Goal: Information Seeking & Learning: Learn about a topic

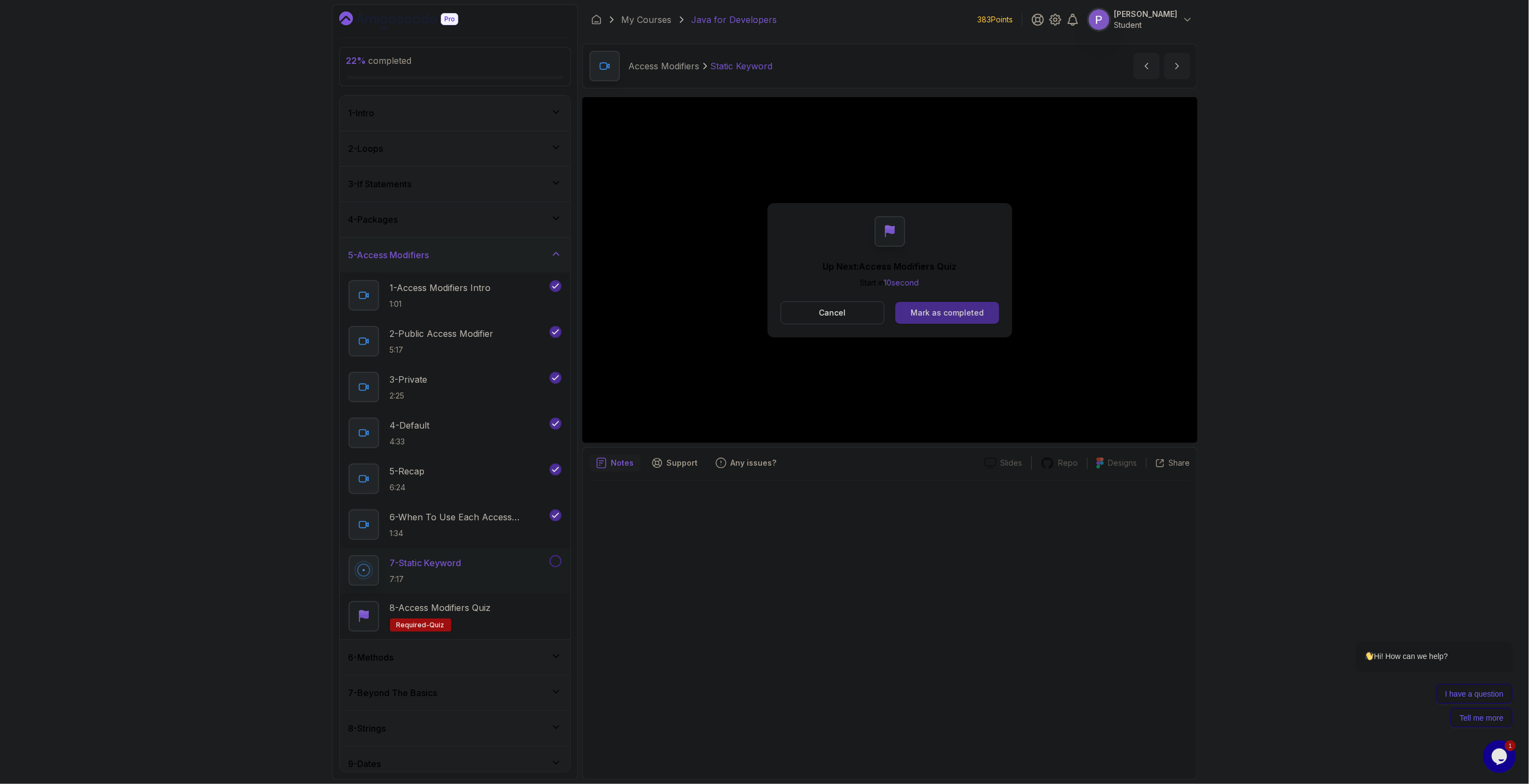
click at [946, 317] on div "Mark as completed" at bounding box center [947, 312] width 73 height 11
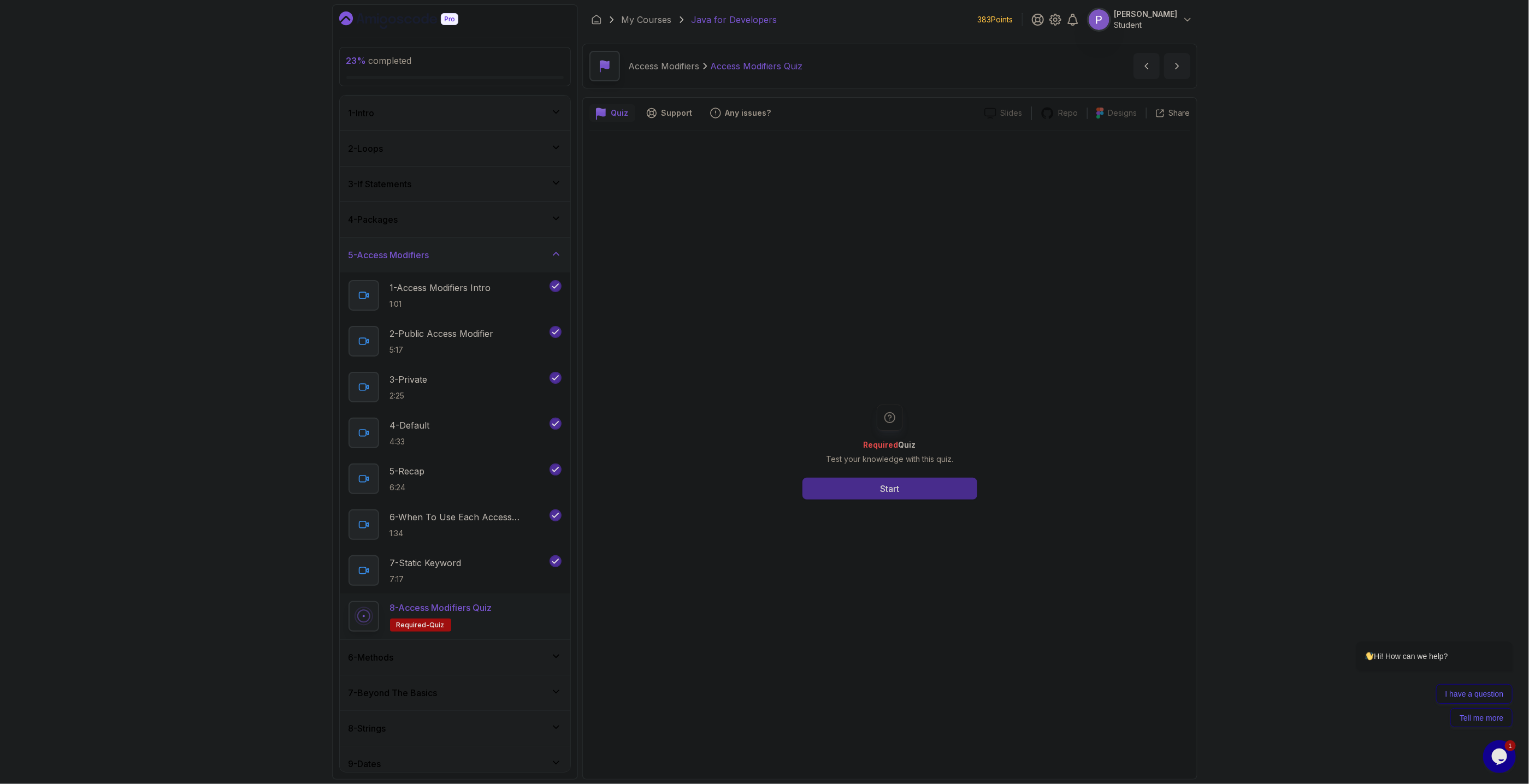
click at [873, 494] on button "Start" at bounding box center [890, 488] width 175 height 22
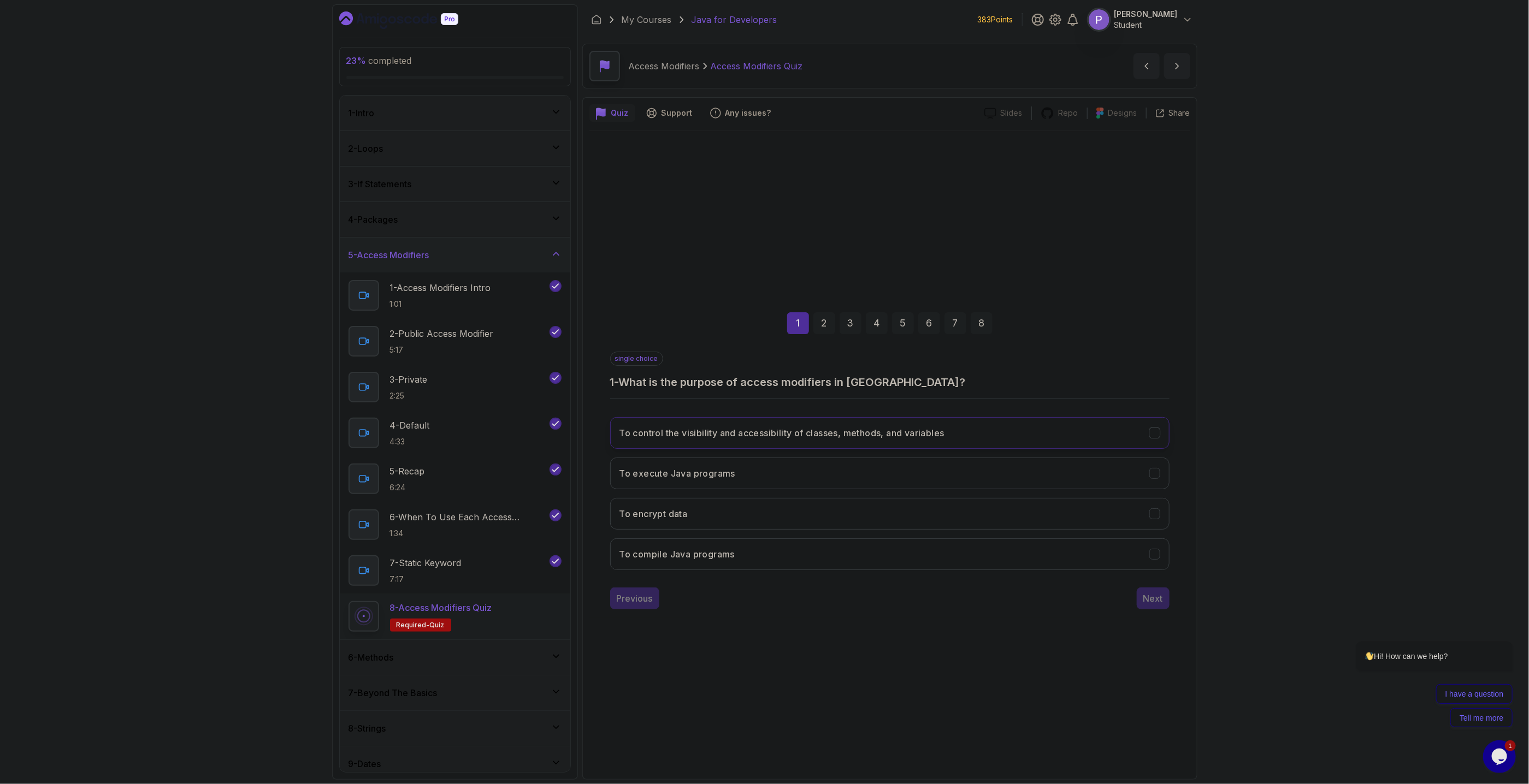
click at [1155, 437] on icon "To control the visibility and accessibility of classes, methods, and variables" at bounding box center [1154, 433] width 10 height 10
click at [1145, 595] on div "Next" at bounding box center [1153, 599] width 20 height 13
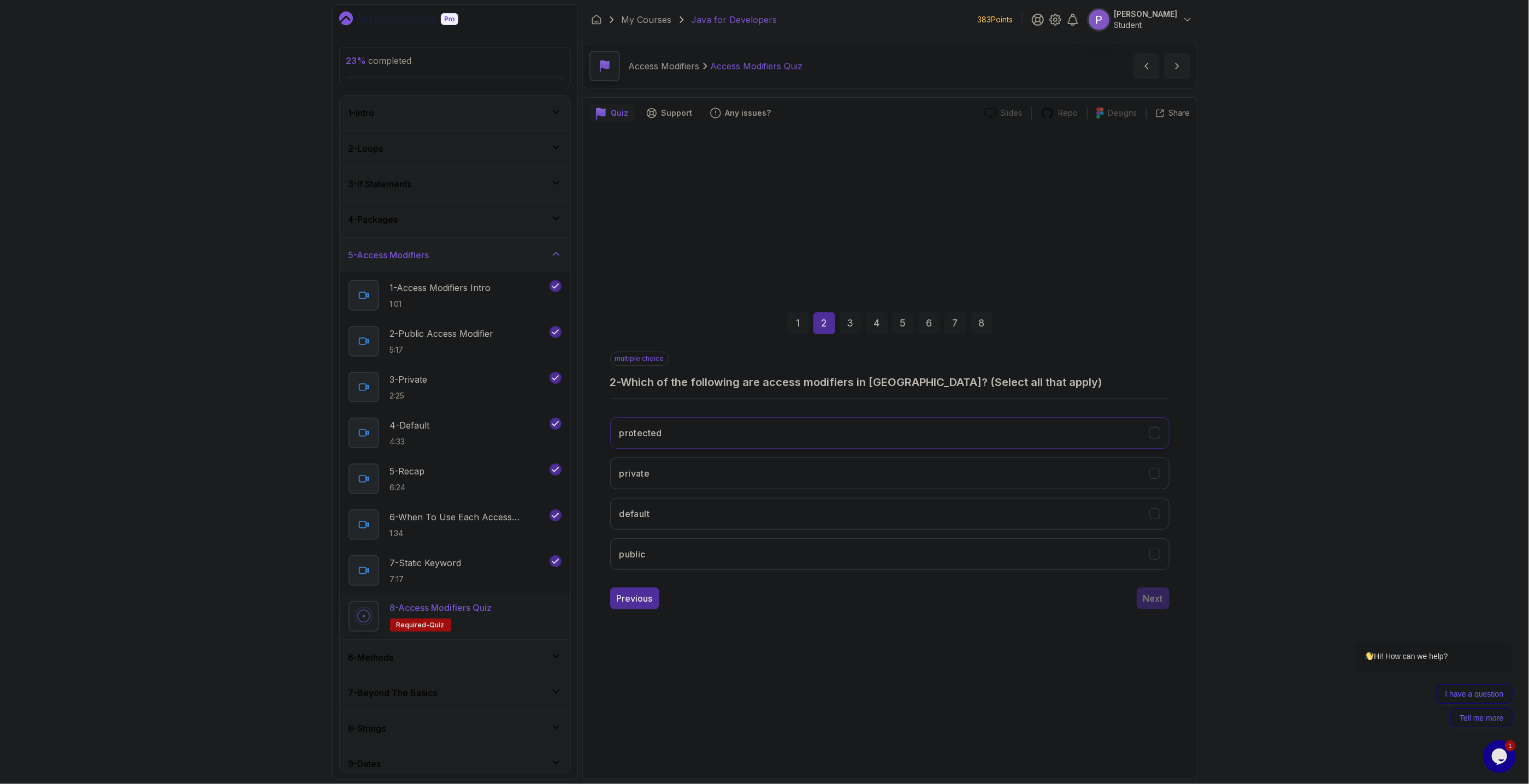
click at [1156, 432] on icon "protected" at bounding box center [1154, 433] width 6 height 4
click at [1157, 474] on icon "private" at bounding box center [1154, 473] width 10 height 10
click at [1155, 511] on icon "default" at bounding box center [1154, 513] width 10 height 10
click at [1155, 554] on icon "public" at bounding box center [1154, 554] width 10 height 10
click at [1161, 597] on div "Next" at bounding box center [1153, 599] width 20 height 13
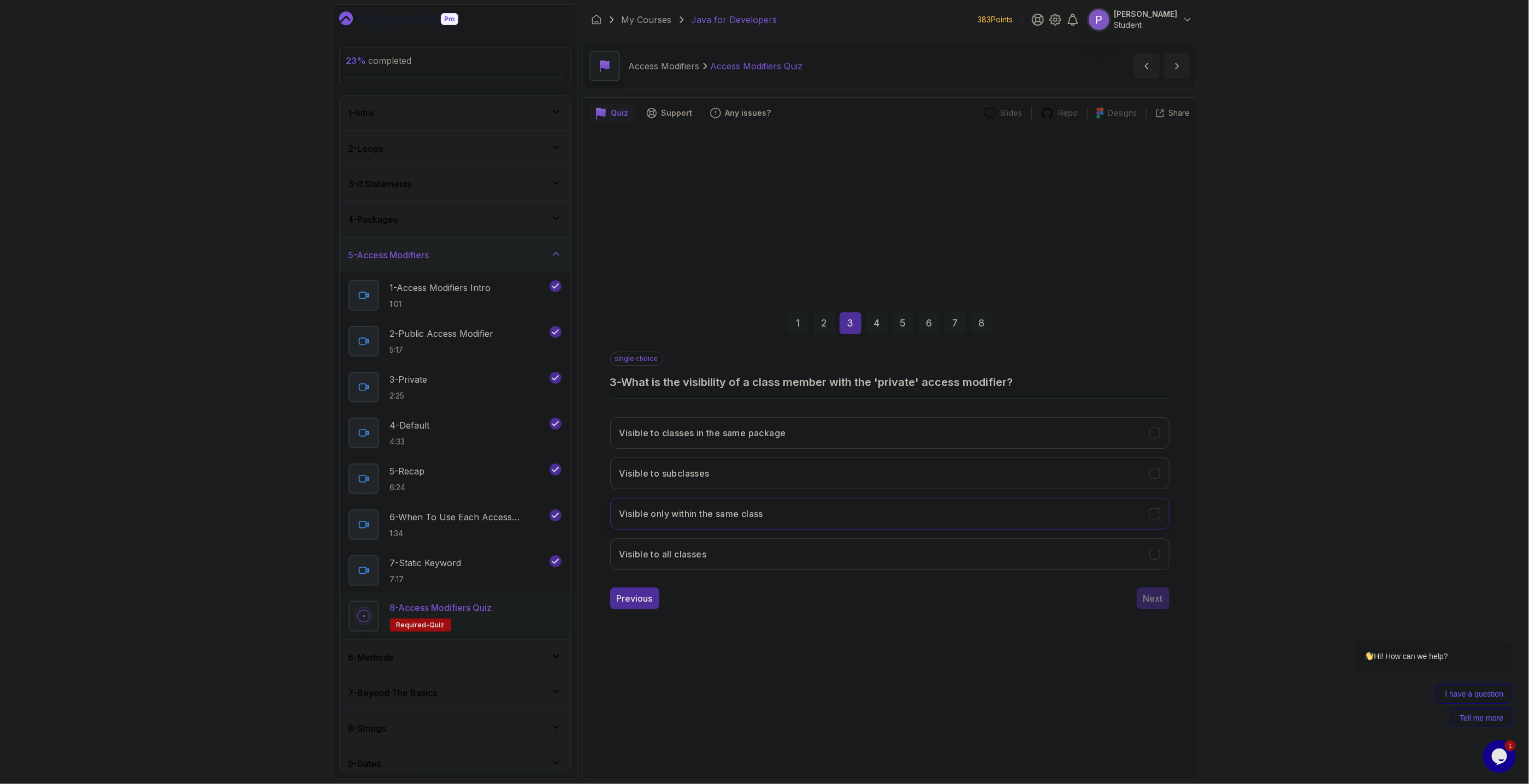
click at [1156, 516] on icon "Visible only within the same class" at bounding box center [1154, 513] width 10 height 10
click at [1152, 598] on div "Next" at bounding box center [1153, 599] width 20 height 13
click at [1156, 516] on icon "Package-private (default)" at bounding box center [1154, 513] width 10 height 10
click at [1149, 605] on button "Next" at bounding box center [1153, 599] width 33 height 22
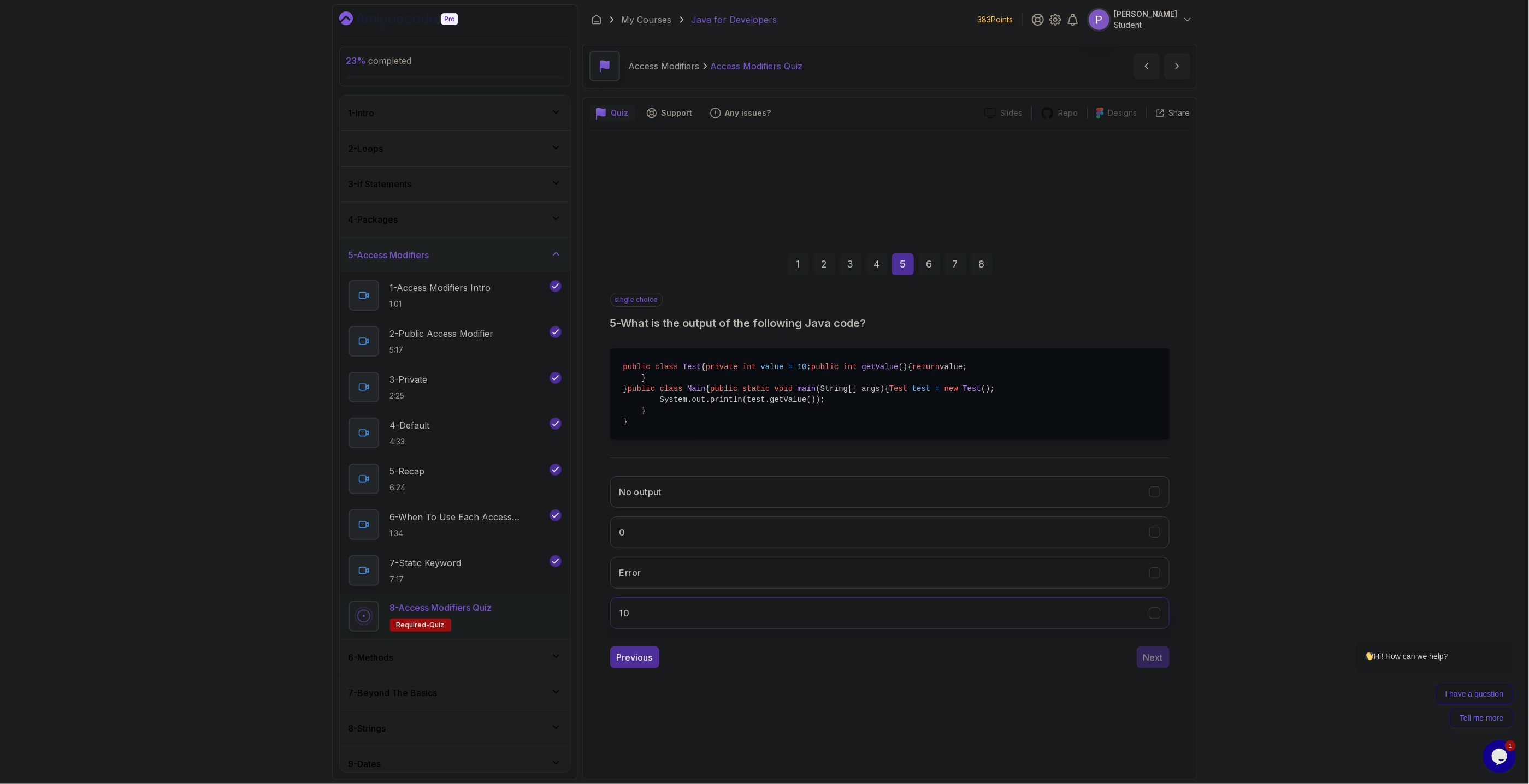
click at [1157, 629] on button "10" at bounding box center [889, 613] width 559 height 32
click at [1153, 664] on div "Next" at bounding box center [1153, 657] width 20 height 13
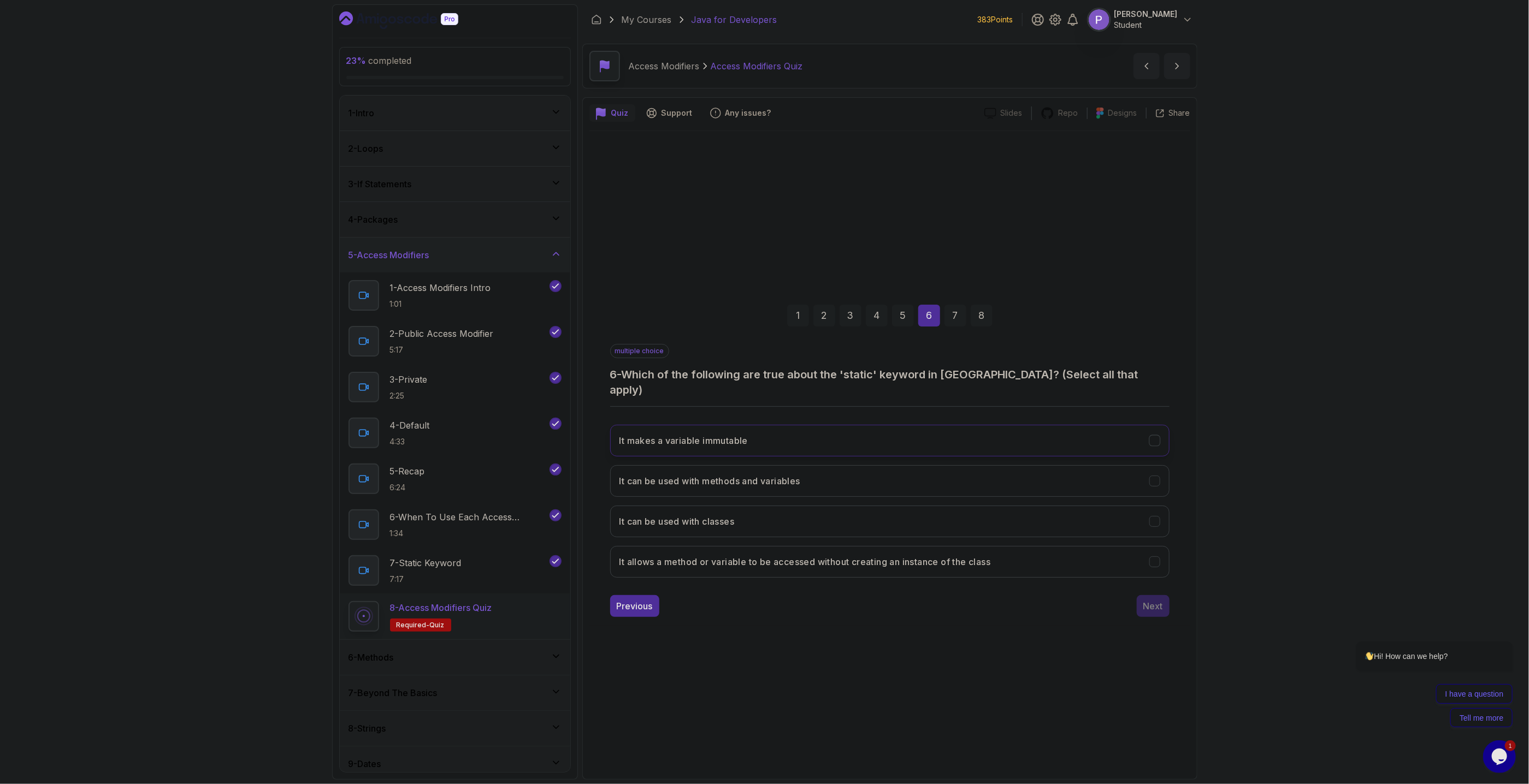
click at [1155, 435] on icon "It makes a variable immutable" at bounding box center [1154, 440] width 10 height 10
click at [1161, 479] on button "It can be used with methods and variables" at bounding box center [889, 481] width 559 height 32
click at [1159, 559] on icon "It allows a method or variable to be accessed without creating an instance of t…" at bounding box center [1154, 562] width 10 height 10
click at [1157, 599] on div "Next" at bounding box center [1153, 606] width 20 height 13
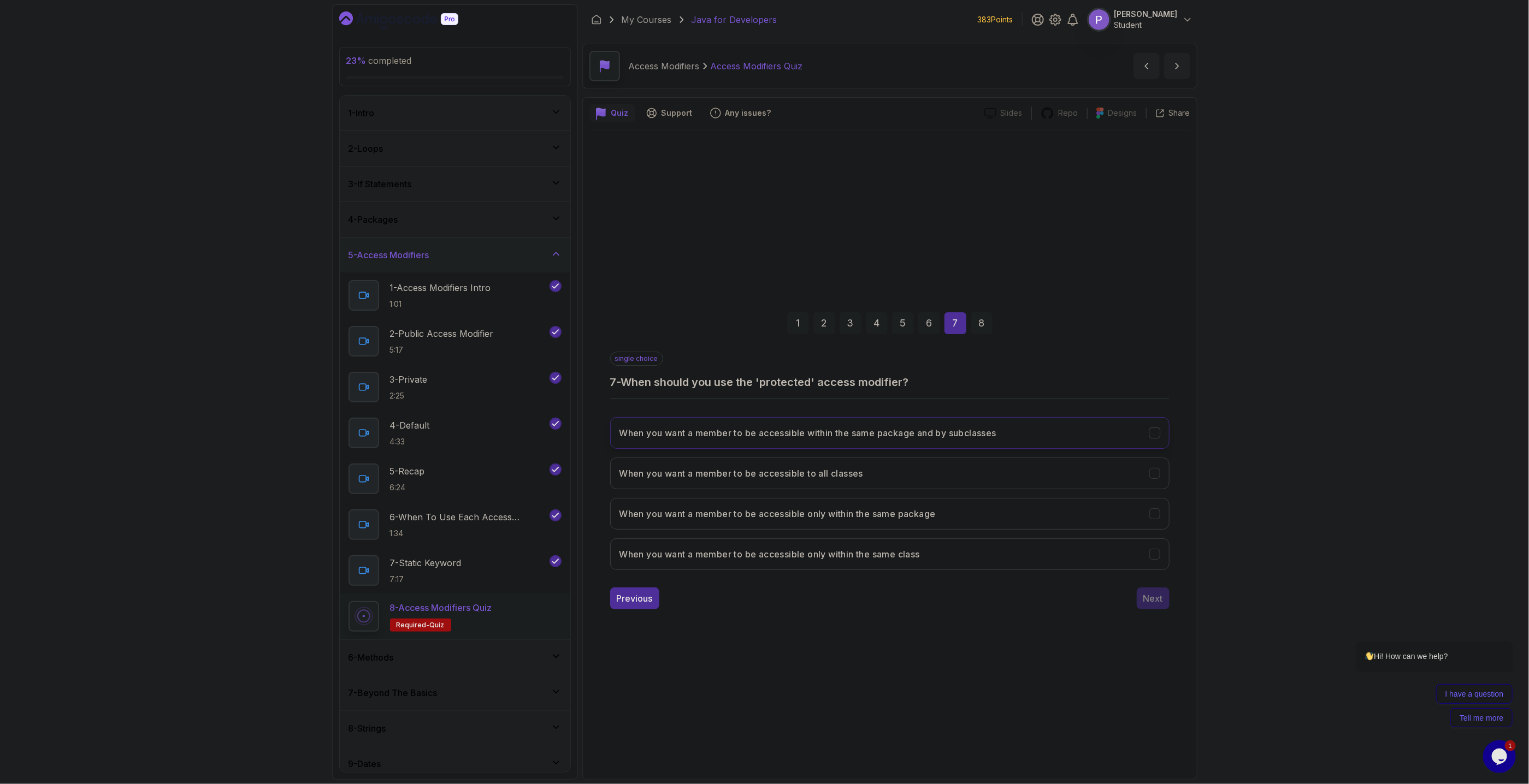
click at [1159, 438] on div "When you want a member to be accessible within the same package and by subclass…" at bounding box center [1154, 433] width 12 height 12
click at [1157, 598] on div "Next" at bounding box center [1153, 599] width 20 height 13
click at [1156, 473] on icon "The member is accessible from any other class" at bounding box center [1154, 473] width 10 height 10
click at [1135, 598] on div "Submit Quiz" at bounding box center [1138, 599] width 50 height 13
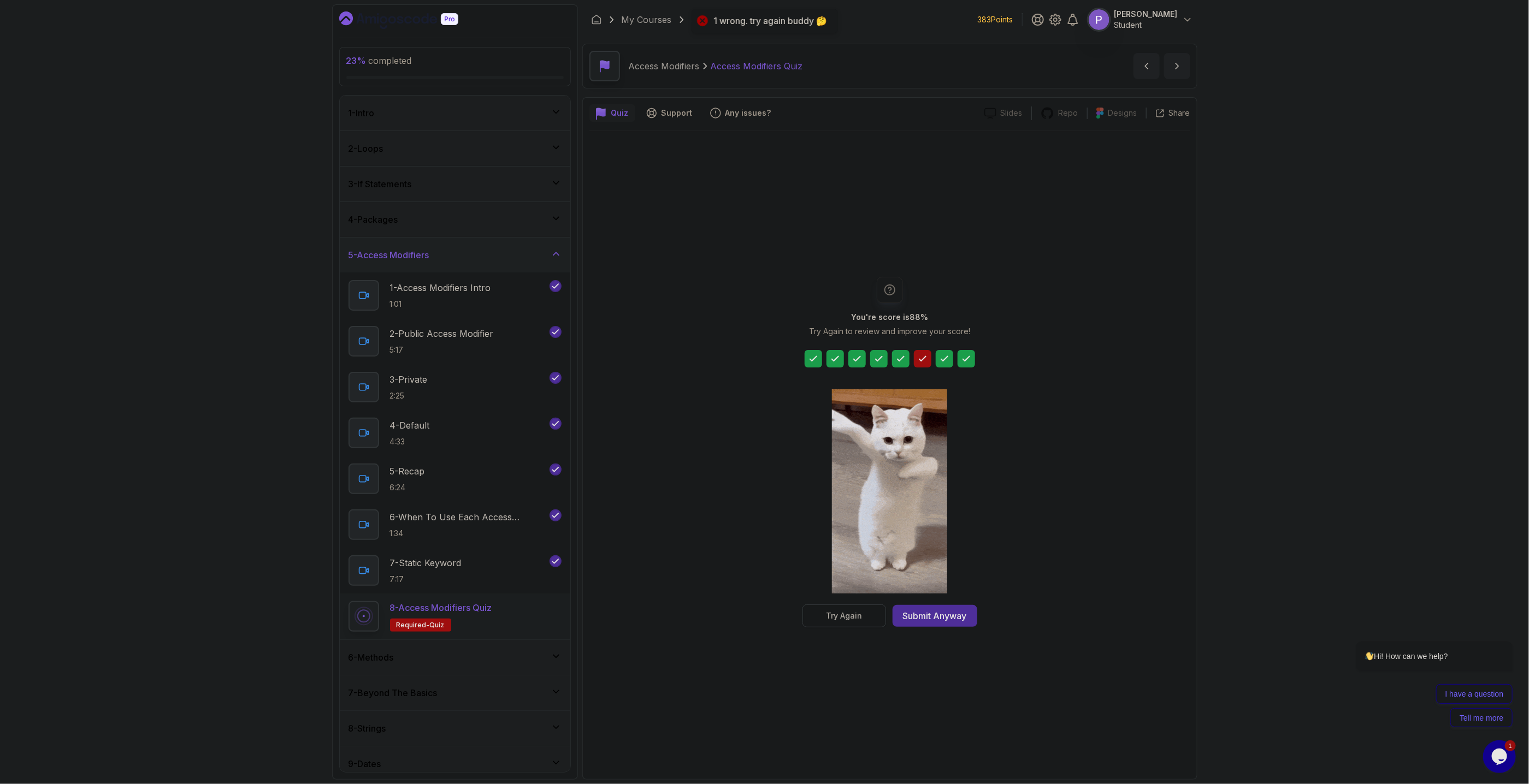
click at [847, 617] on div "Try Again" at bounding box center [844, 615] width 36 height 11
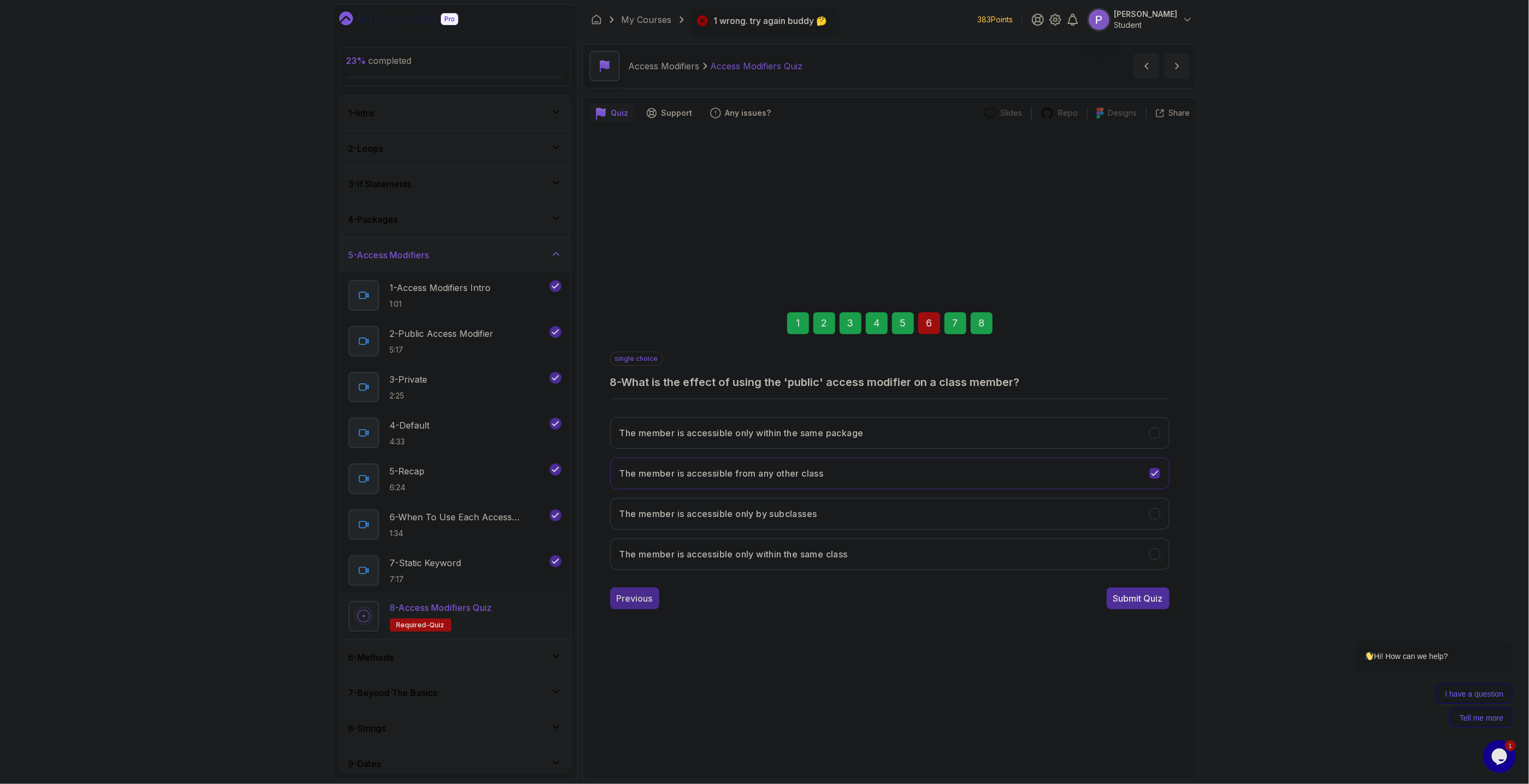
click at [642, 601] on div "Previous" at bounding box center [635, 599] width 36 height 13
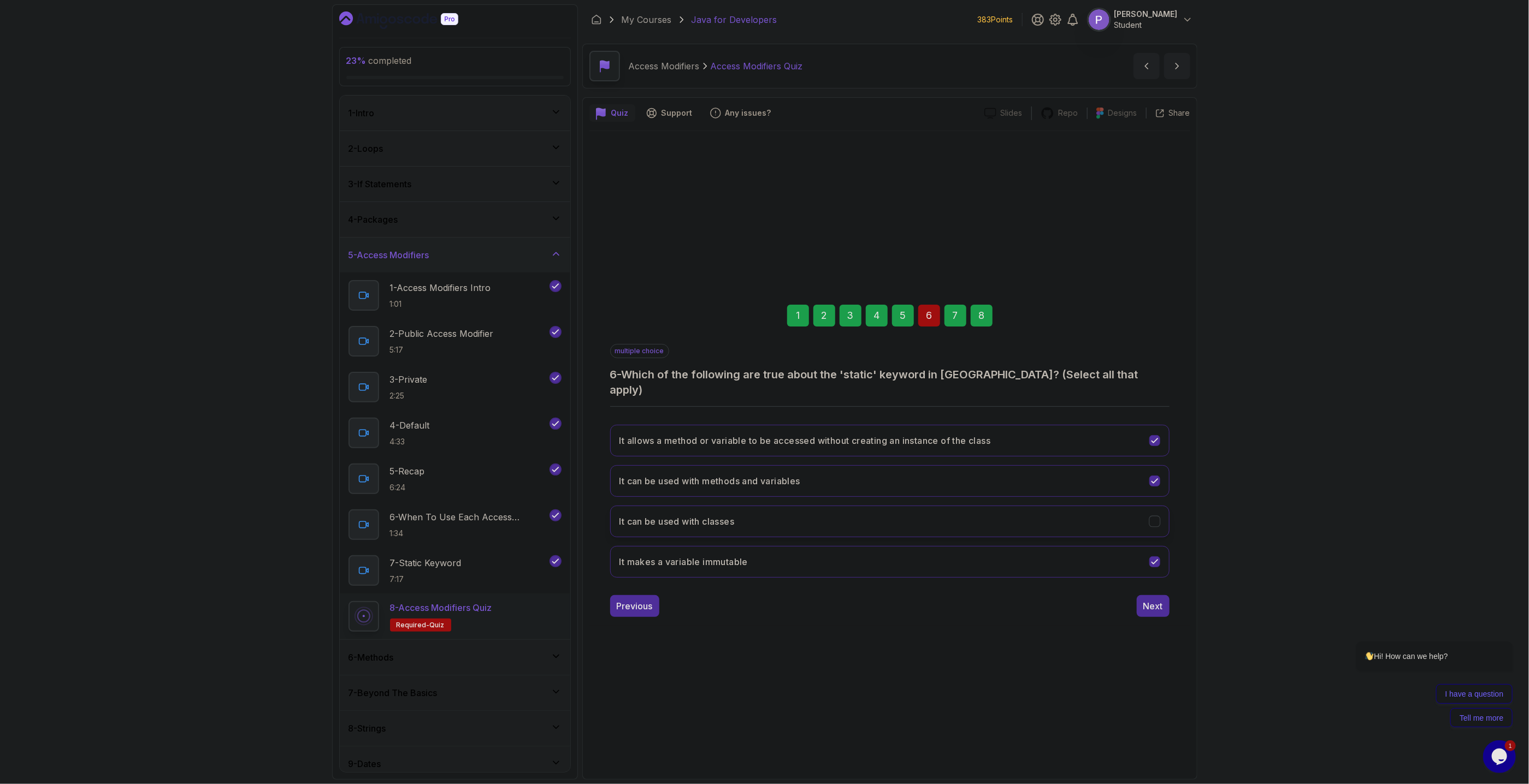
click at [1151, 518] on icon "It can be used with classes" at bounding box center [1154, 521] width 10 height 10
click at [1167, 604] on button "Next" at bounding box center [1153, 606] width 33 height 22
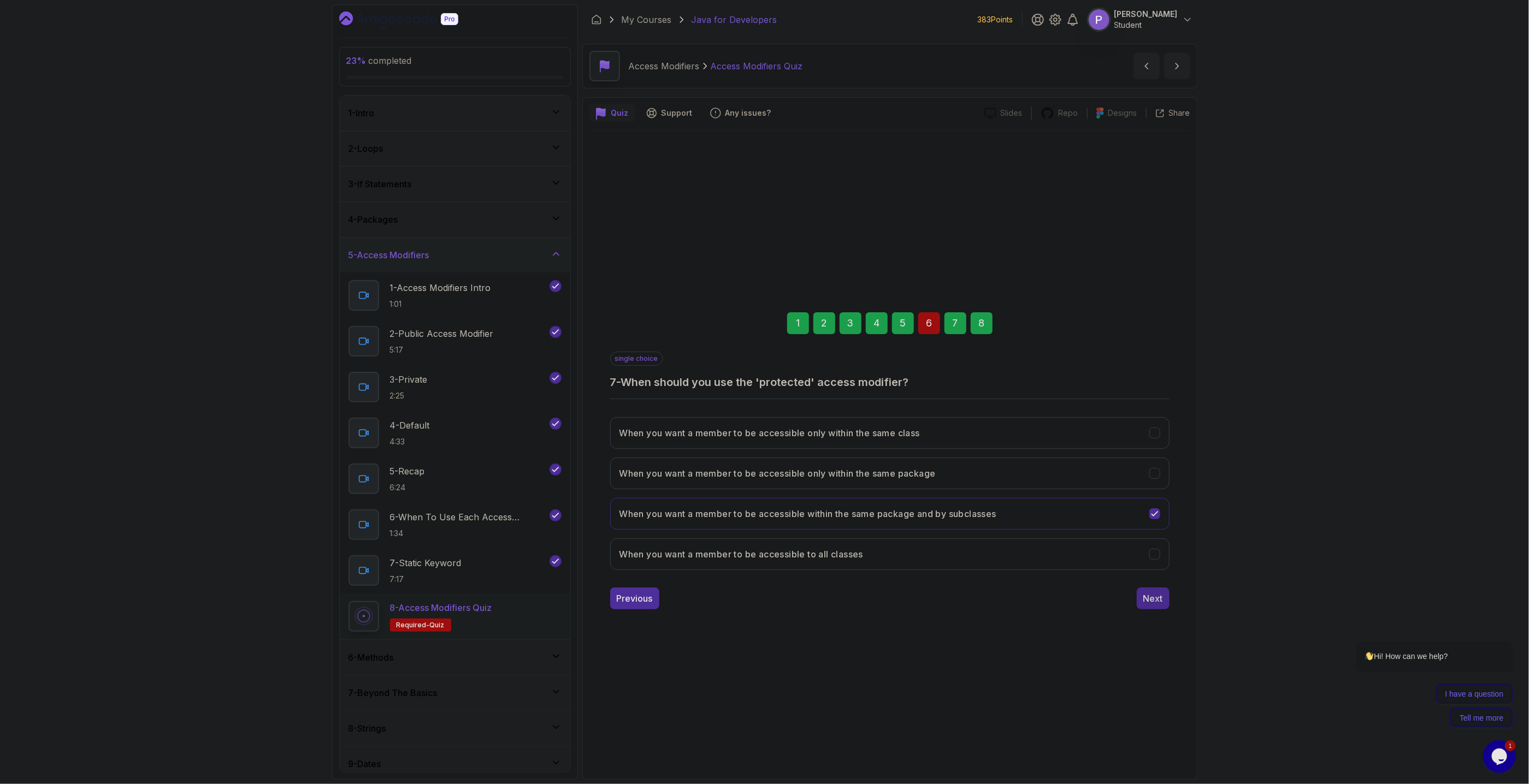
click at [1164, 600] on button "Next" at bounding box center [1153, 599] width 33 height 22
click at [1164, 600] on button "Submit Quiz" at bounding box center [1138, 599] width 63 height 22
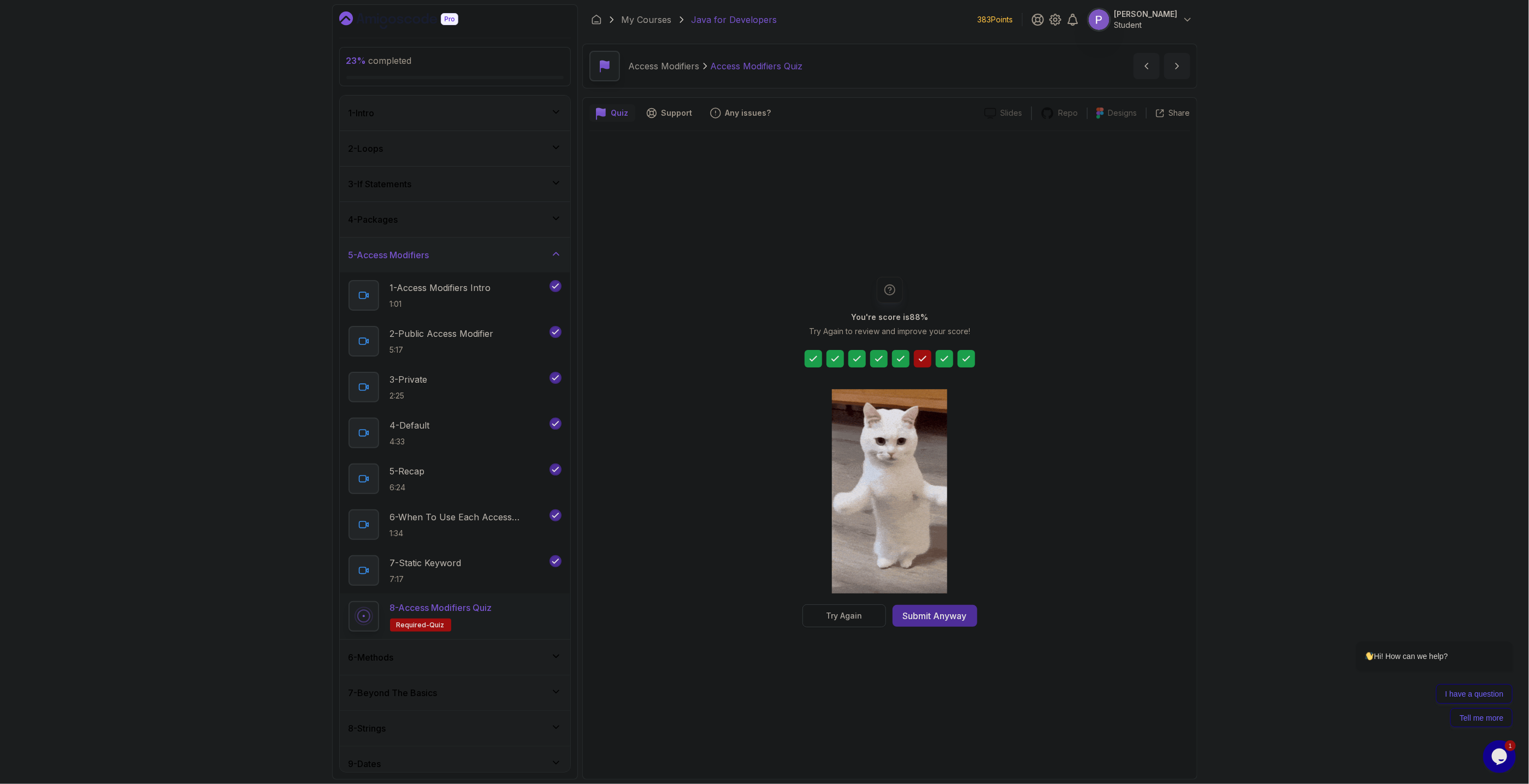
click at [863, 621] on button "Try Again" at bounding box center [844, 616] width 83 height 23
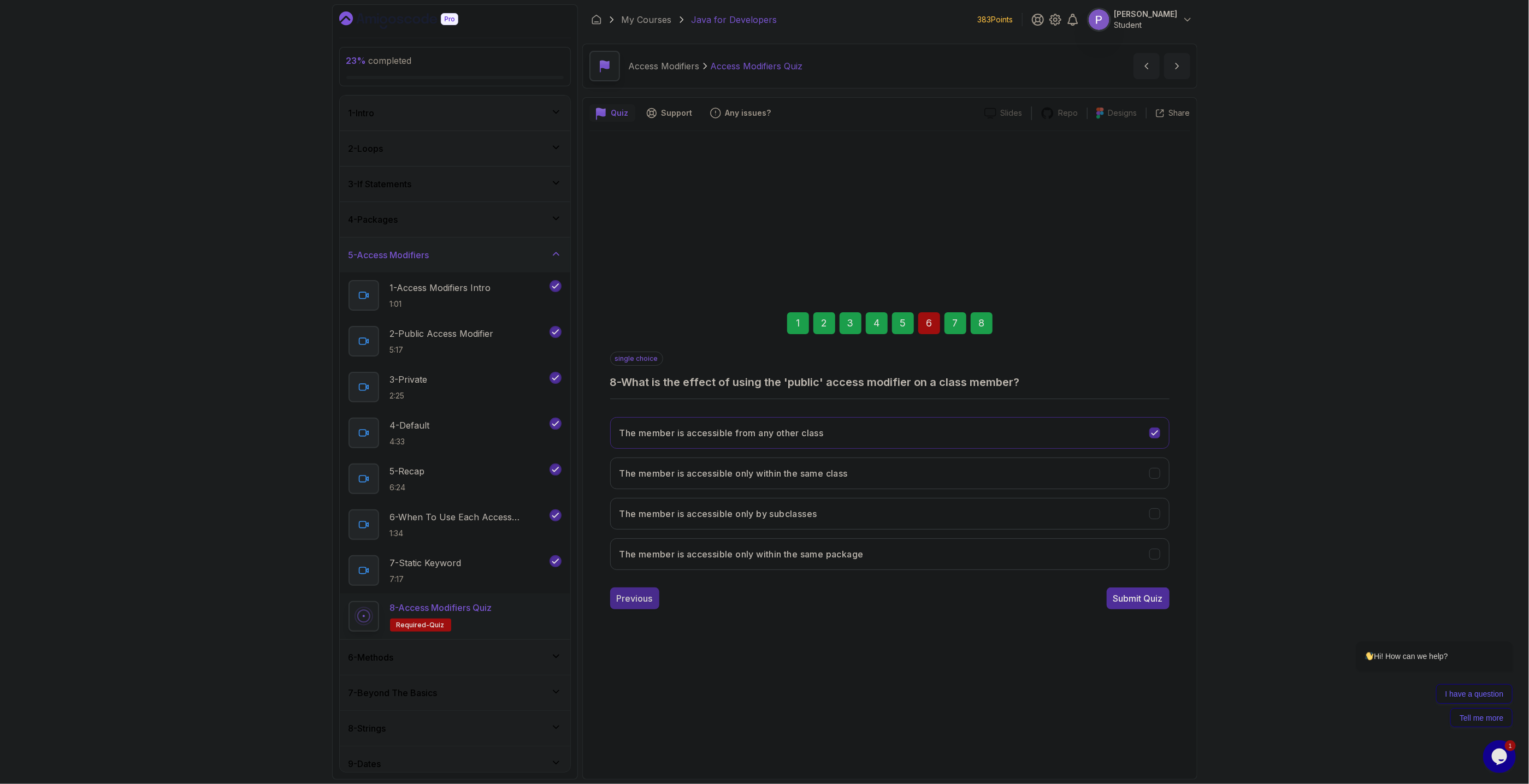
click at [629, 598] on div "Previous" at bounding box center [635, 599] width 36 height 13
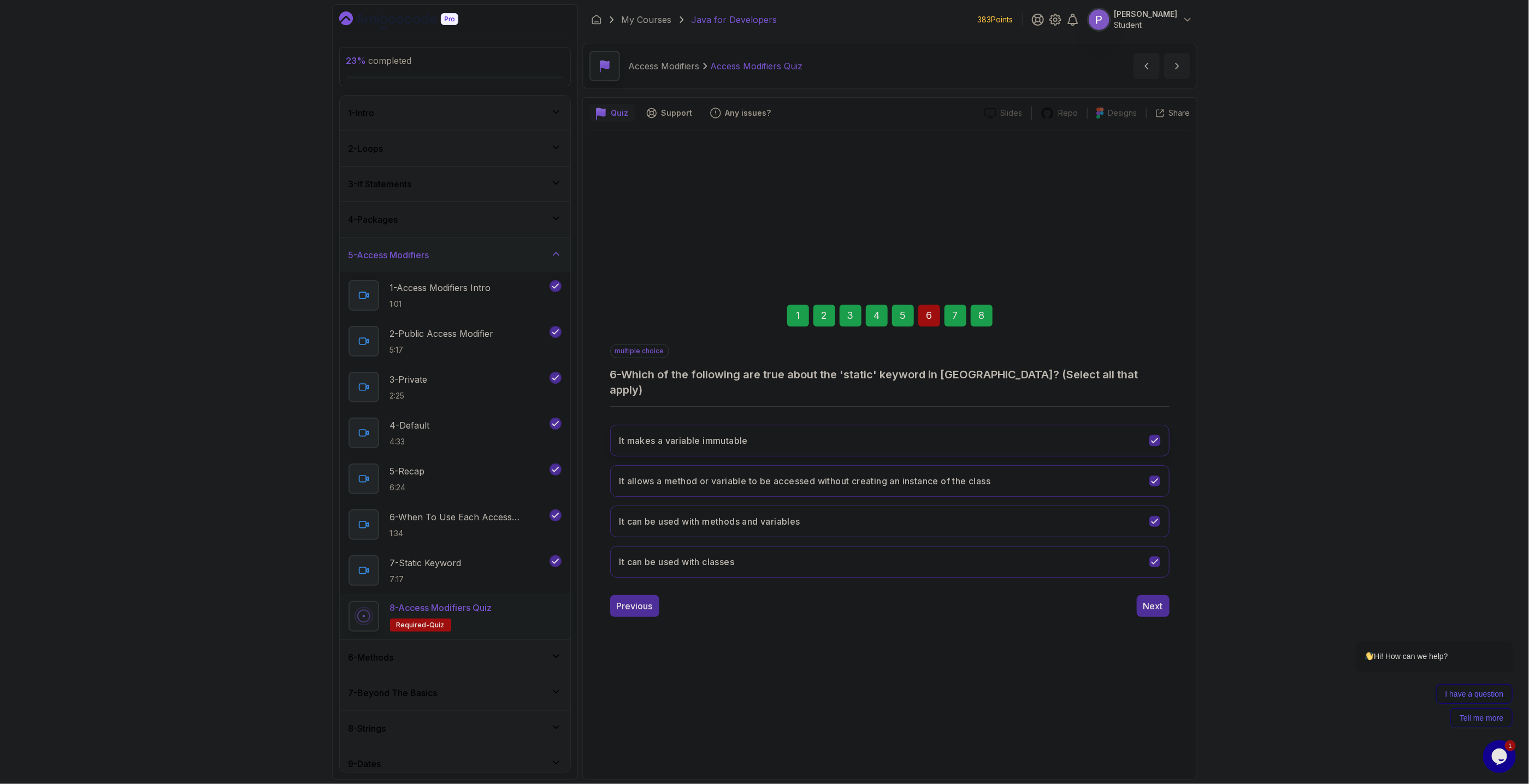
click at [1159, 435] on icon "It makes a variable immutable" at bounding box center [1154, 440] width 10 height 10
click at [1152, 607] on button "Next" at bounding box center [1153, 606] width 33 height 22
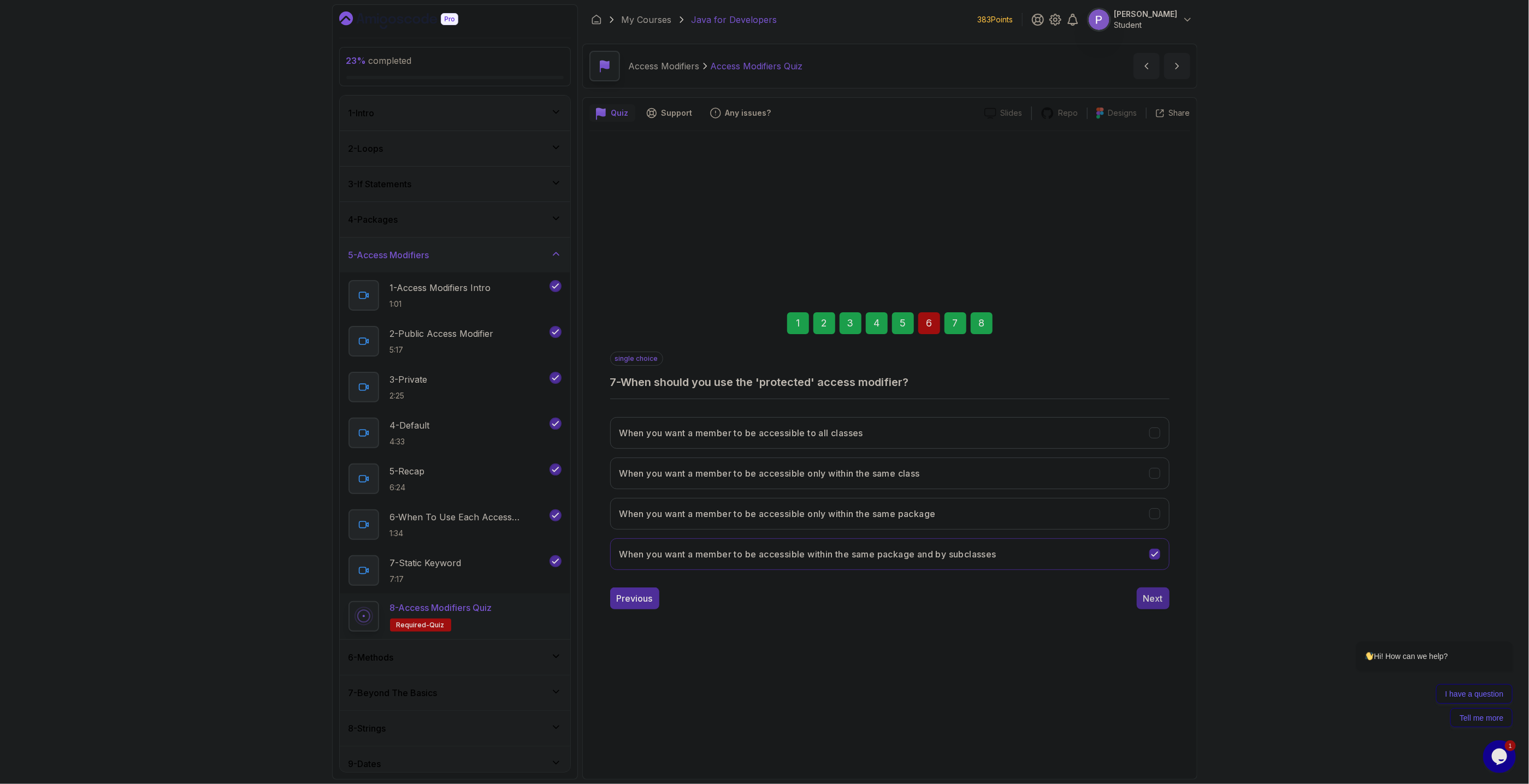
click at [1157, 600] on div "Next" at bounding box center [1153, 599] width 20 height 13
click at [1157, 600] on div "Submit Quiz" at bounding box center [1138, 599] width 50 height 13
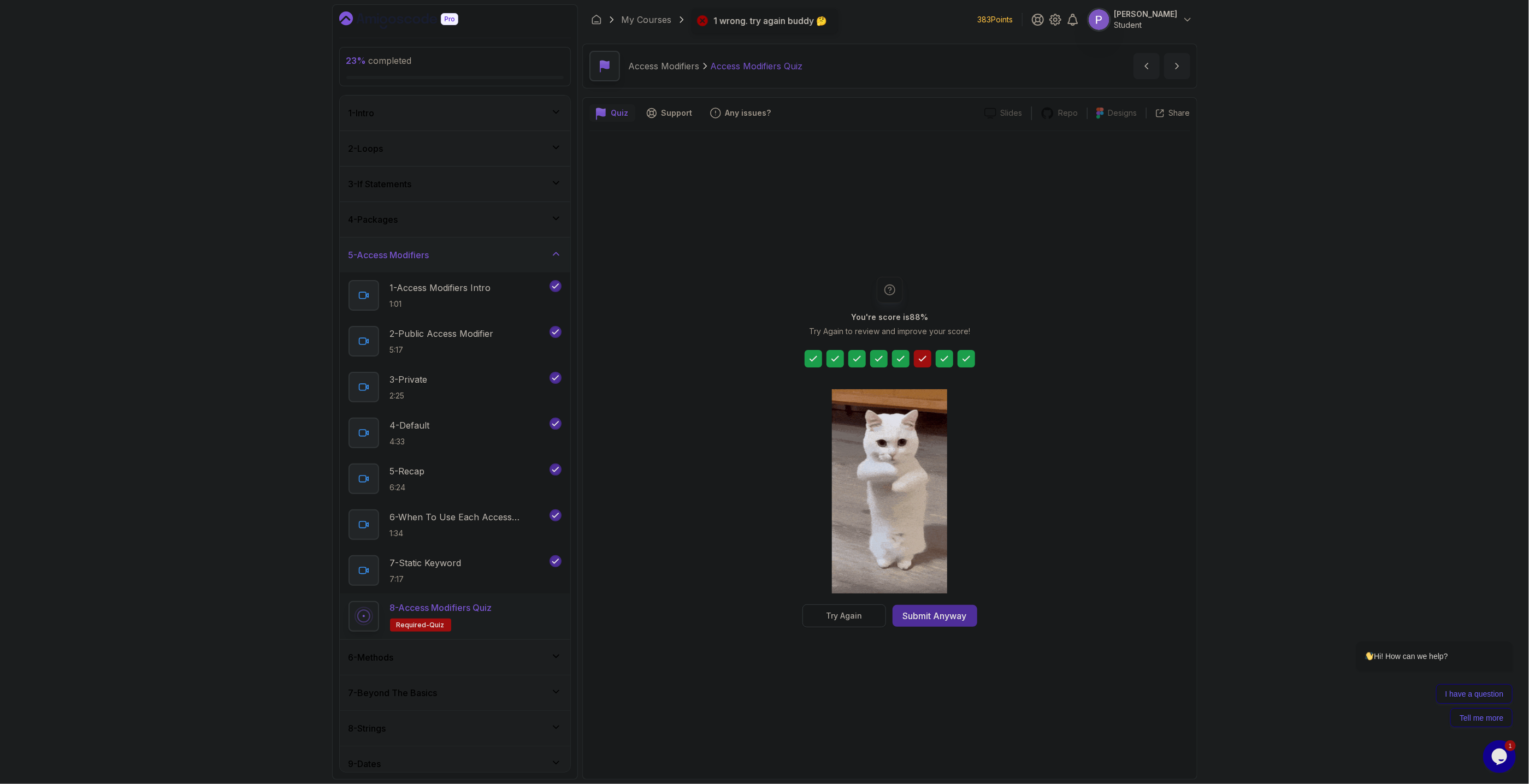
click at [833, 617] on div "Try Again" at bounding box center [844, 615] width 36 height 11
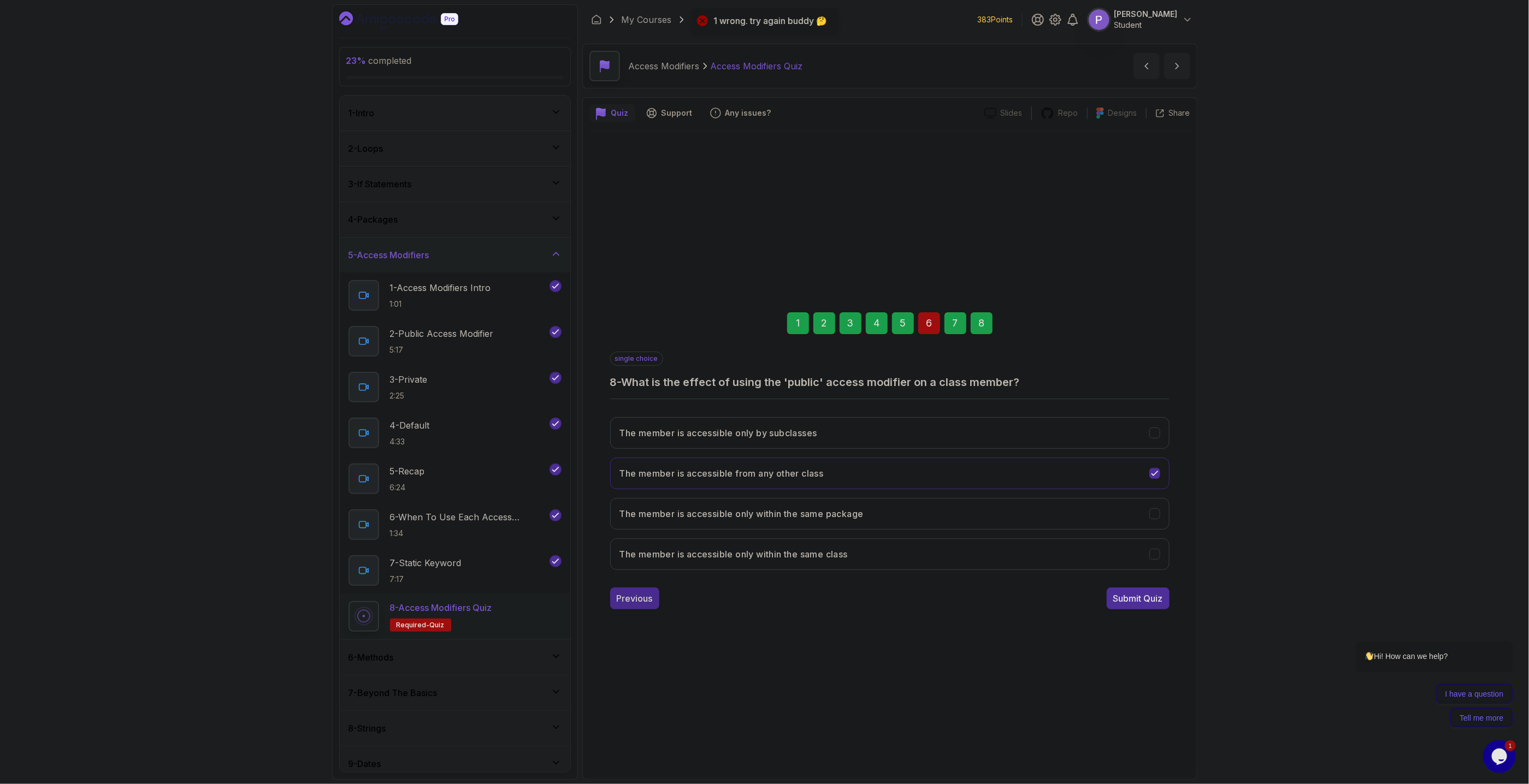
click at [638, 605] on button "Previous" at bounding box center [634, 599] width 49 height 22
click at [643, 597] on div "Previous" at bounding box center [635, 599] width 36 height 13
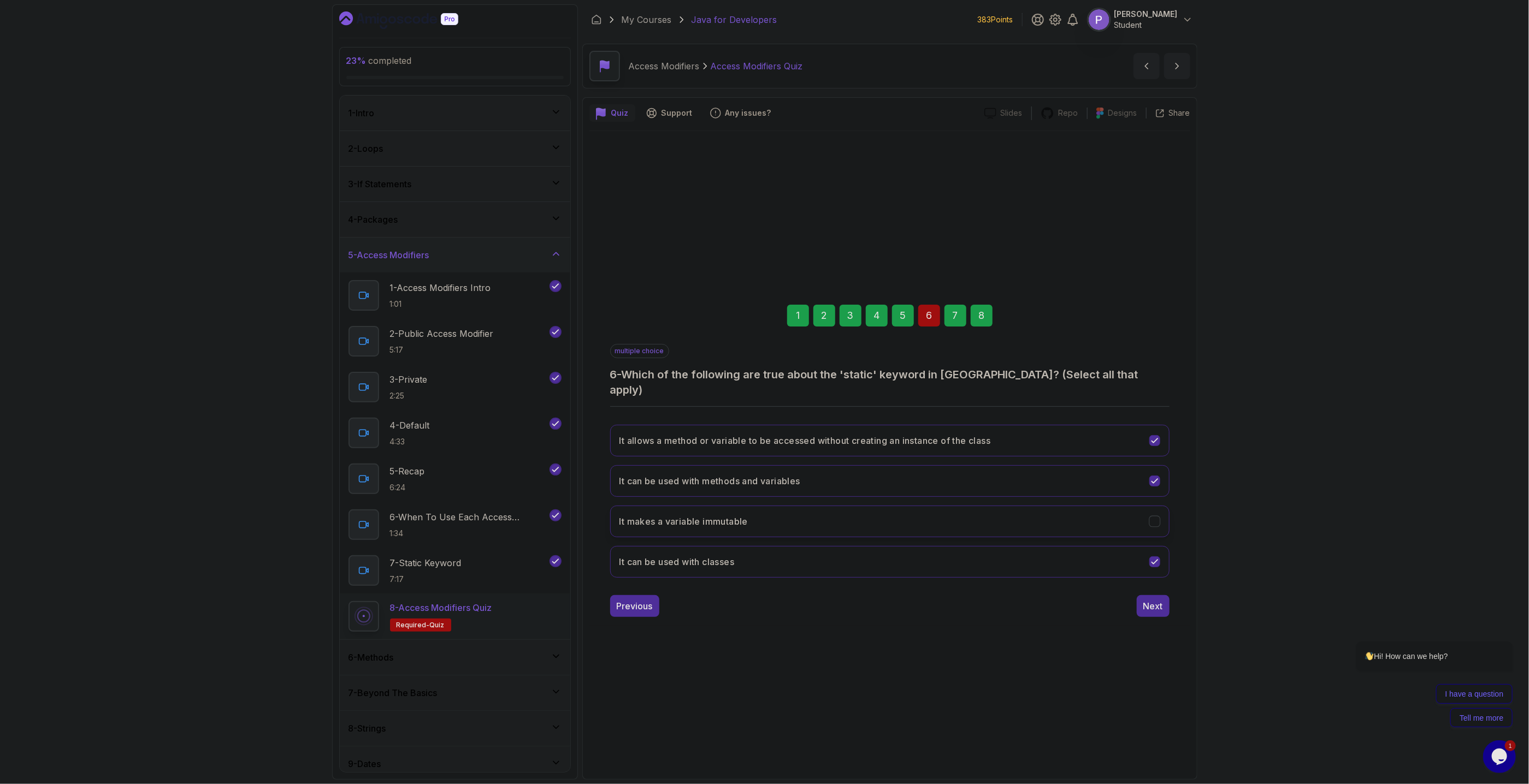
click at [1159, 519] on div "It makes a variable immutable" at bounding box center [1154, 521] width 12 height 12
click at [1159, 560] on button "It can be used with classes" at bounding box center [889, 562] width 559 height 32
click at [1153, 599] on div "Next" at bounding box center [1153, 606] width 20 height 13
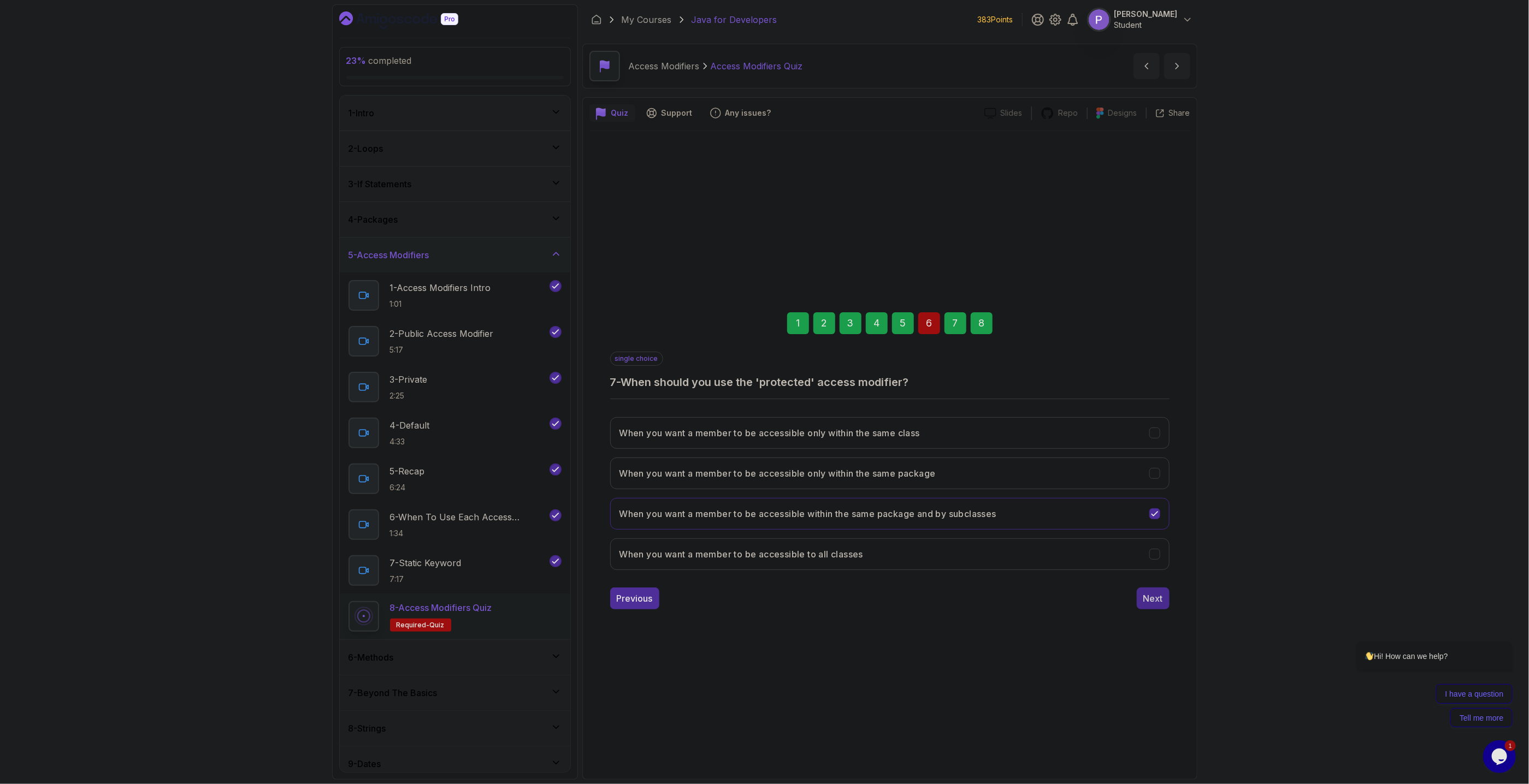
click at [1161, 596] on div "Next" at bounding box center [1153, 599] width 20 height 13
click at [1156, 590] on button "Submit Quiz" at bounding box center [1138, 599] width 63 height 22
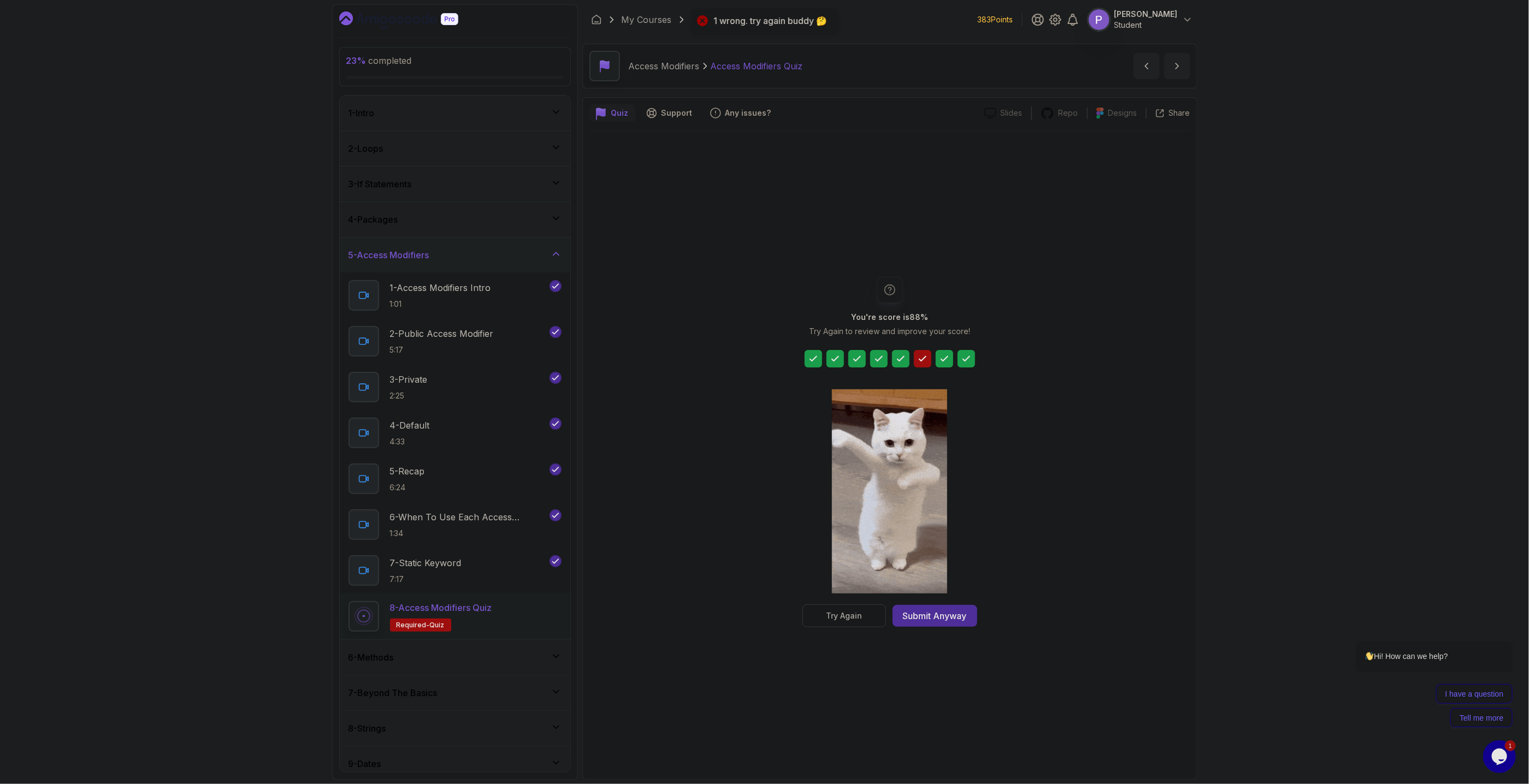
click at [858, 615] on div "Try Again" at bounding box center [844, 615] width 36 height 11
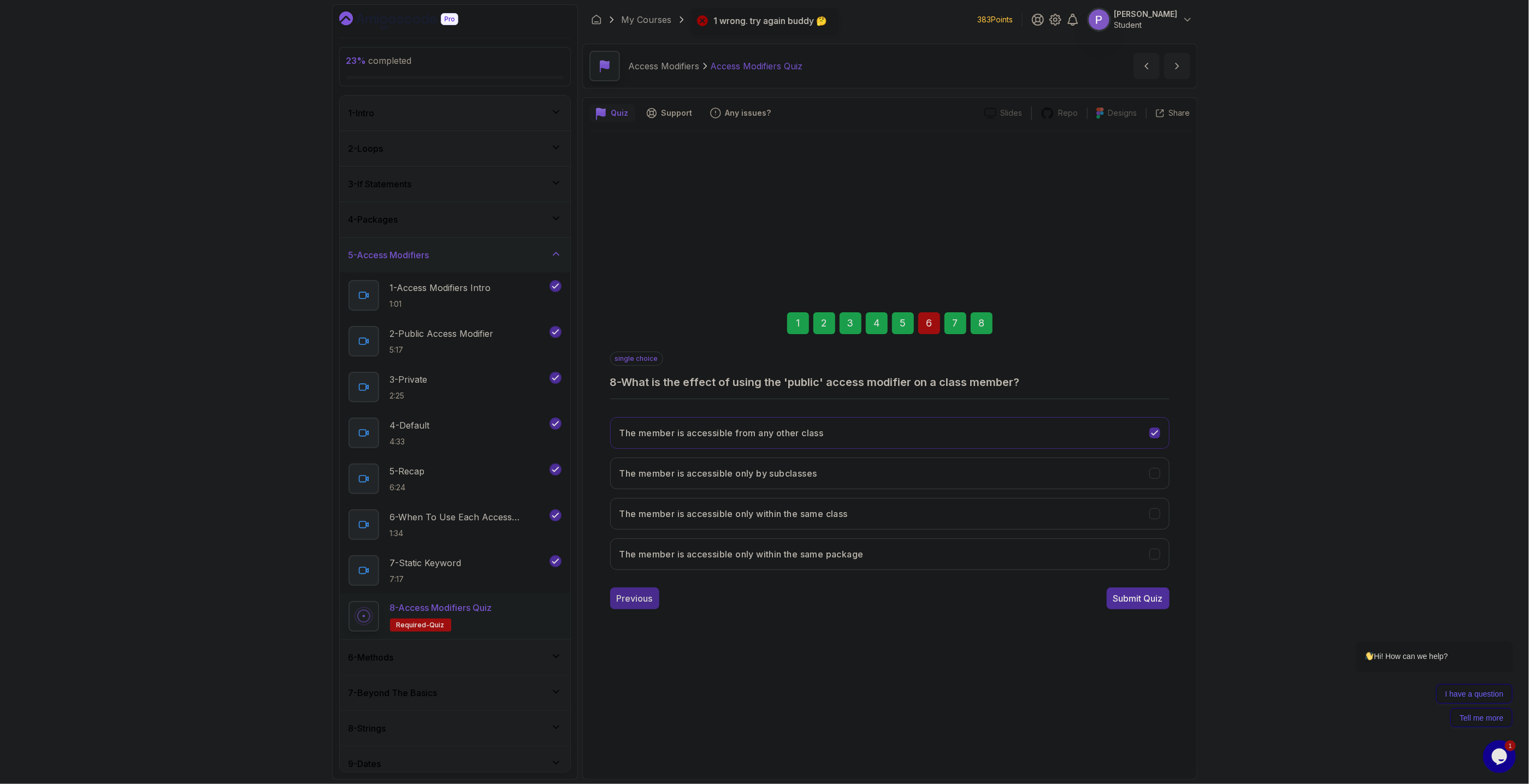
click at [636, 604] on div "Previous" at bounding box center [635, 599] width 36 height 13
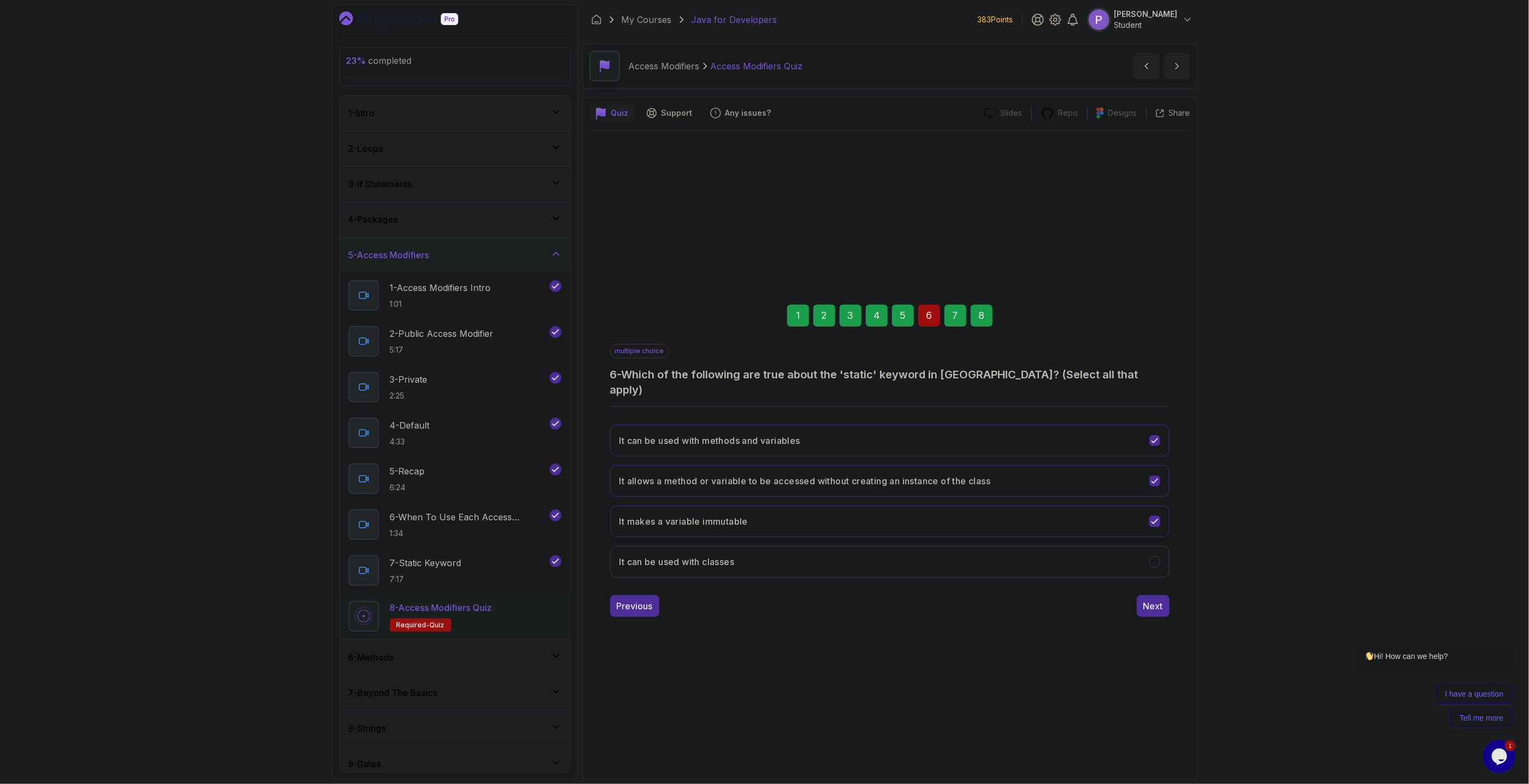
click at [1151, 516] on icon "It makes a variable immutable" at bounding box center [1154, 521] width 10 height 10
click at [1157, 601] on div "Next" at bounding box center [1153, 606] width 20 height 13
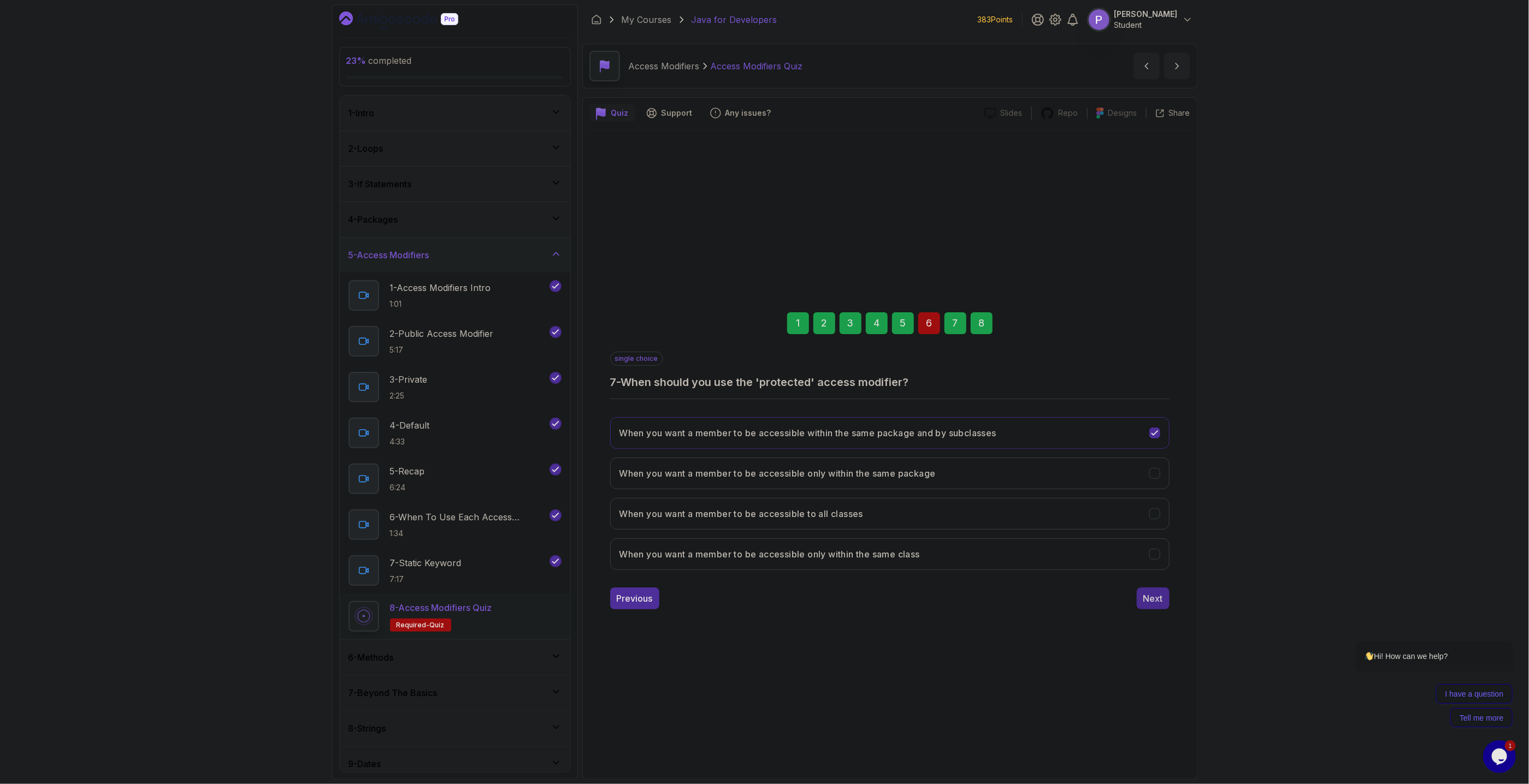
click at [1154, 595] on div "Next" at bounding box center [1153, 599] width 20 height 13
click at [1151, 596] on div "Submit Quiz" at bounding box center [1138, 599] width 50 height 13
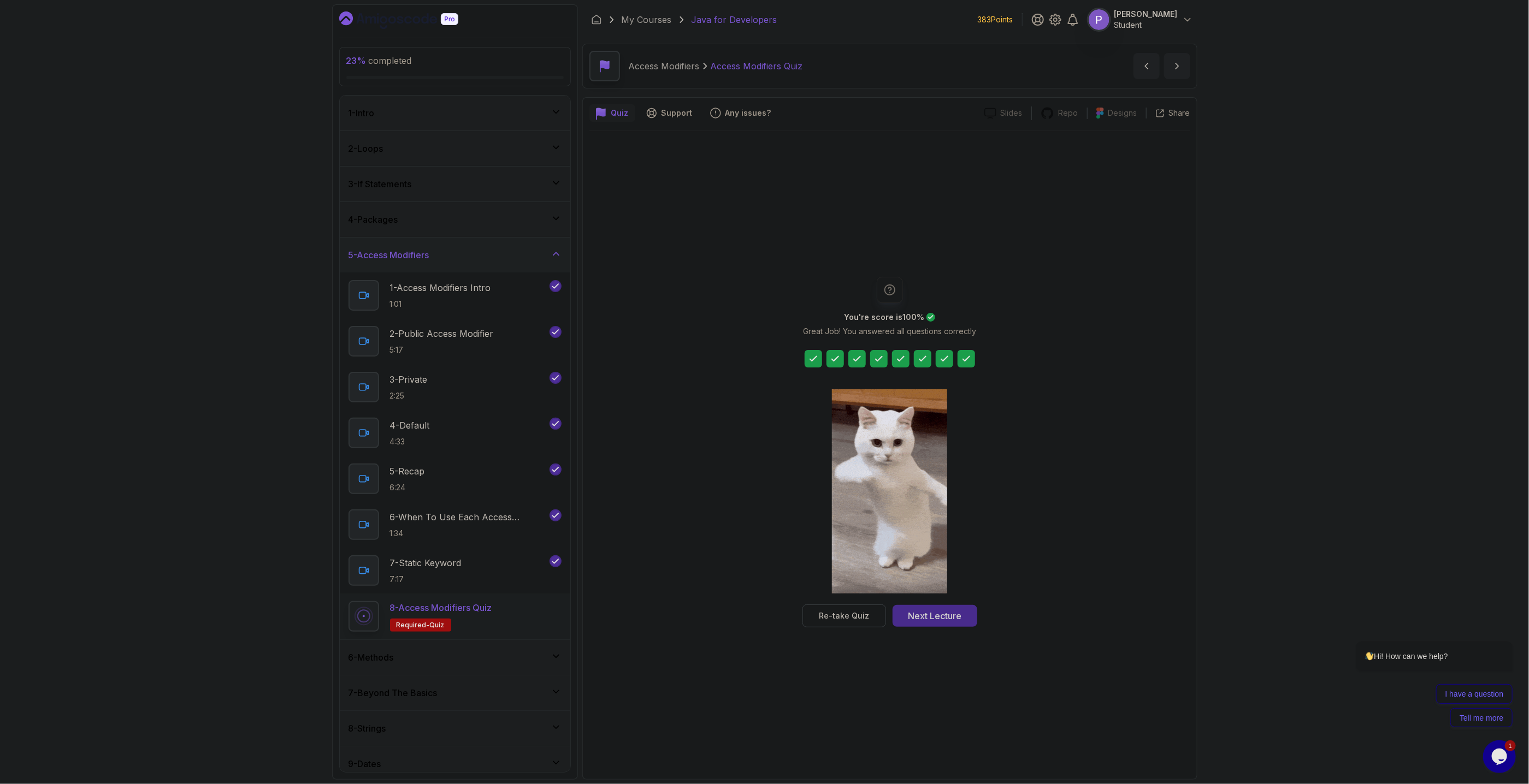
click at [963, 621] on button "Next Lecture" at bounding box center [935, 616] width 85 height 22
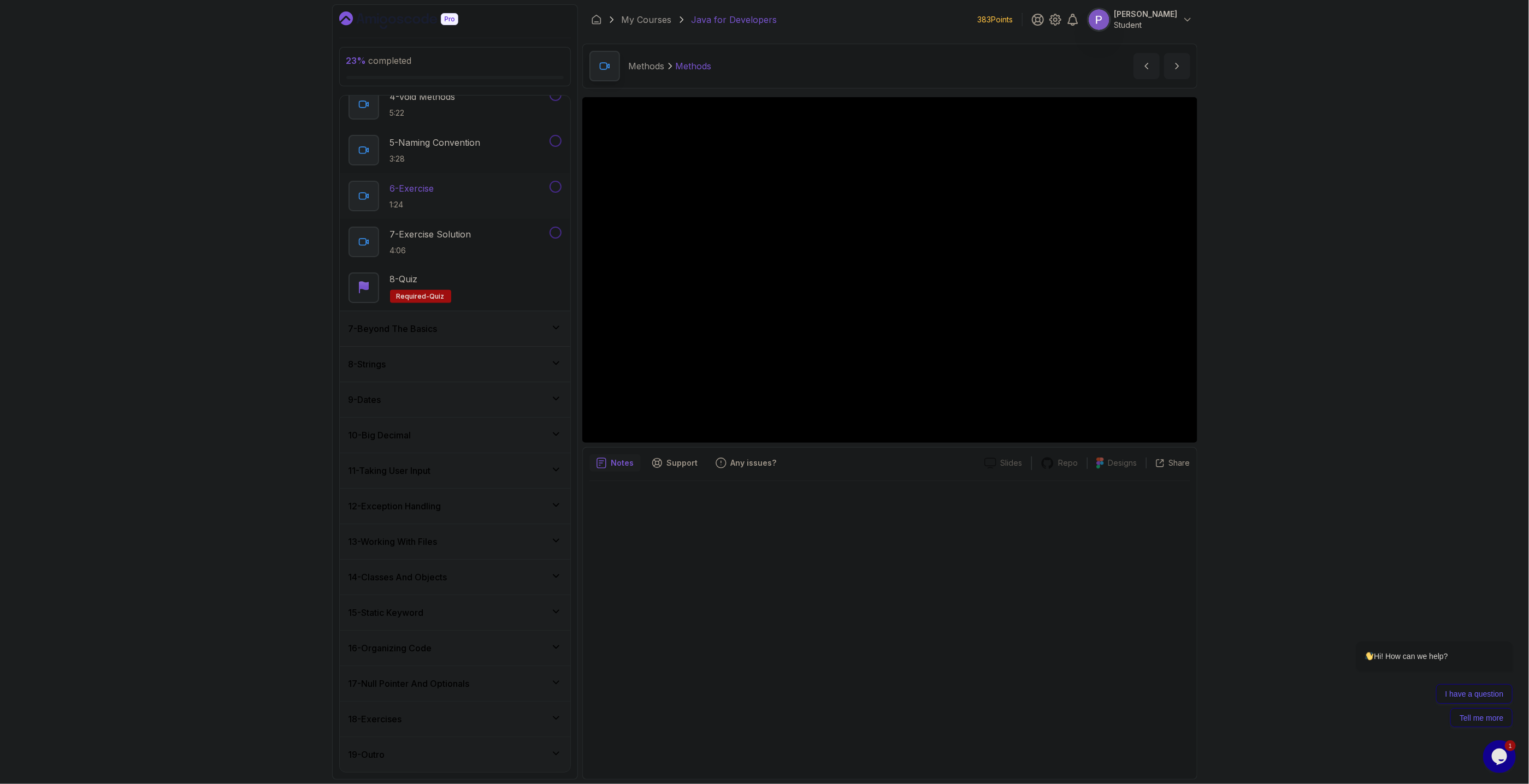
scroll to position [117, 0]
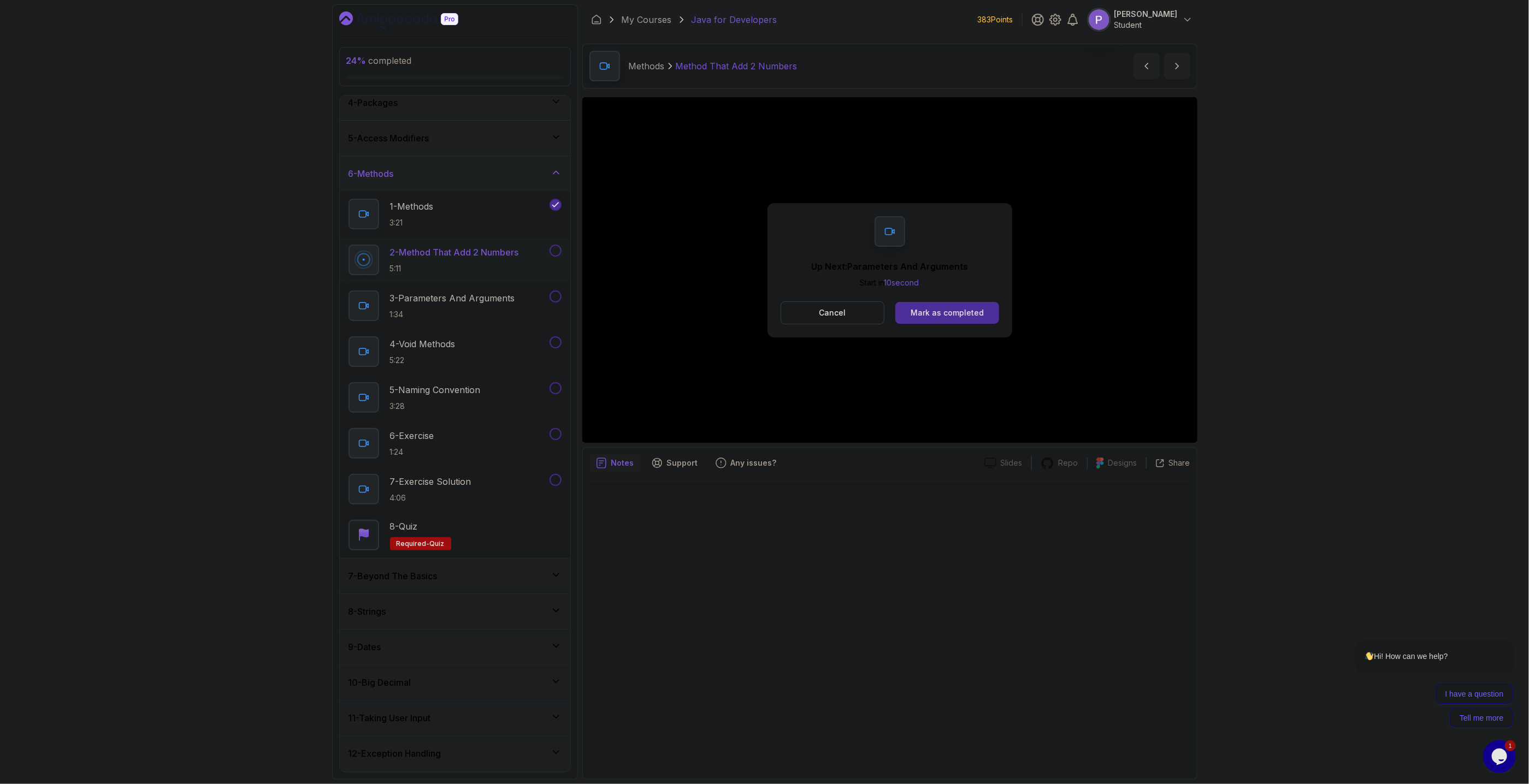
click at [913, 302] on div "Cancel Mark as completed" at bounding box center [890, 313] width 218 height 23
click at [932, 304] on button "Mark as completed" at bounding box center [947, 313] width 103 height 22
click at [957, 309] on div "Mark as completed" at bounding box center [947, 312] width 73 height 11
click at [945, 317] on div "Mark as completed" at bounding box center [947, 312] width 73 height 11
click at [927, 302] on div "Cancel Mark as completed" at bounding box center [890, 313] width 218 height 23
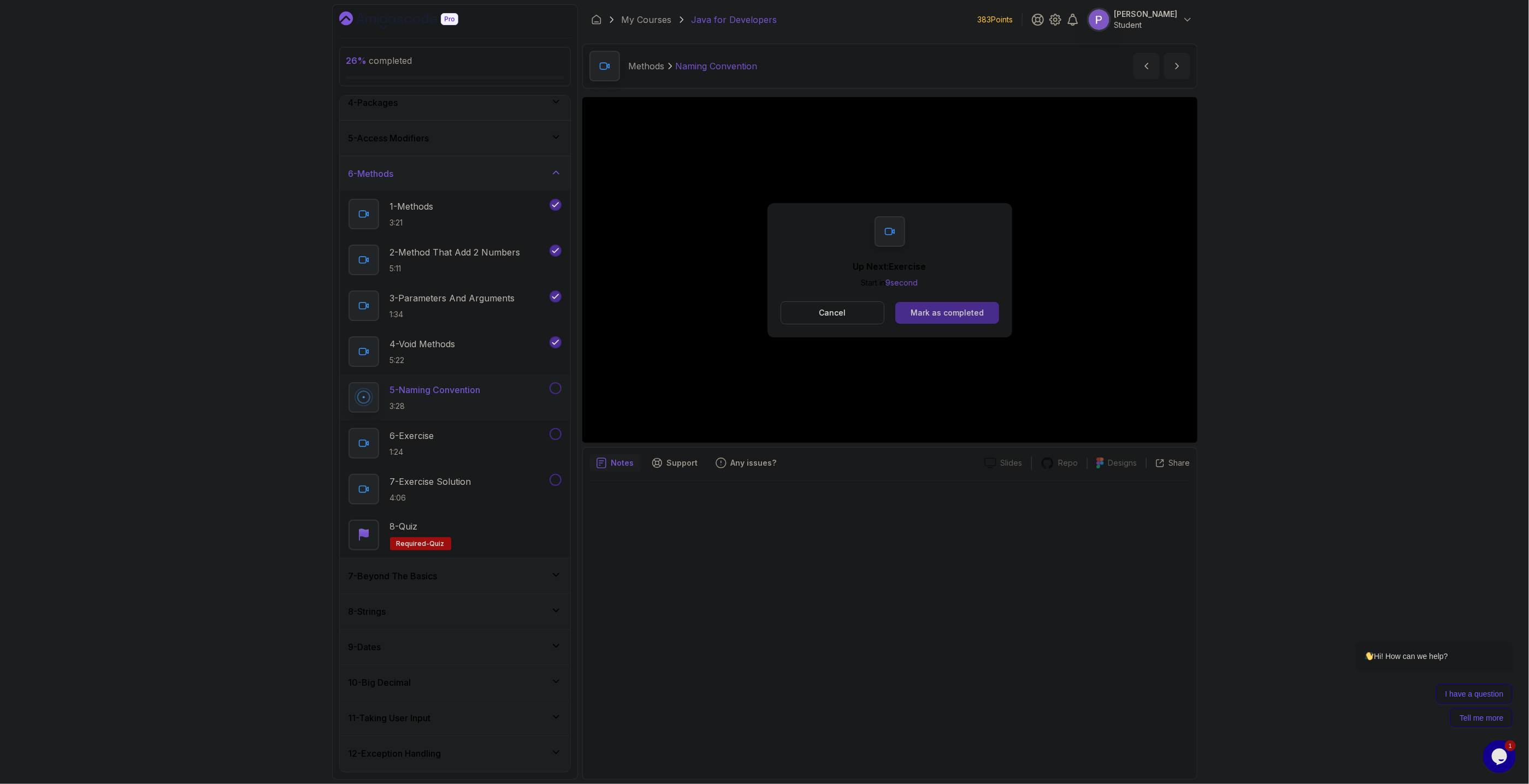
click at [927, 313] on div "Mark as completed" at bounding box center [947, 312] width 73 height 11
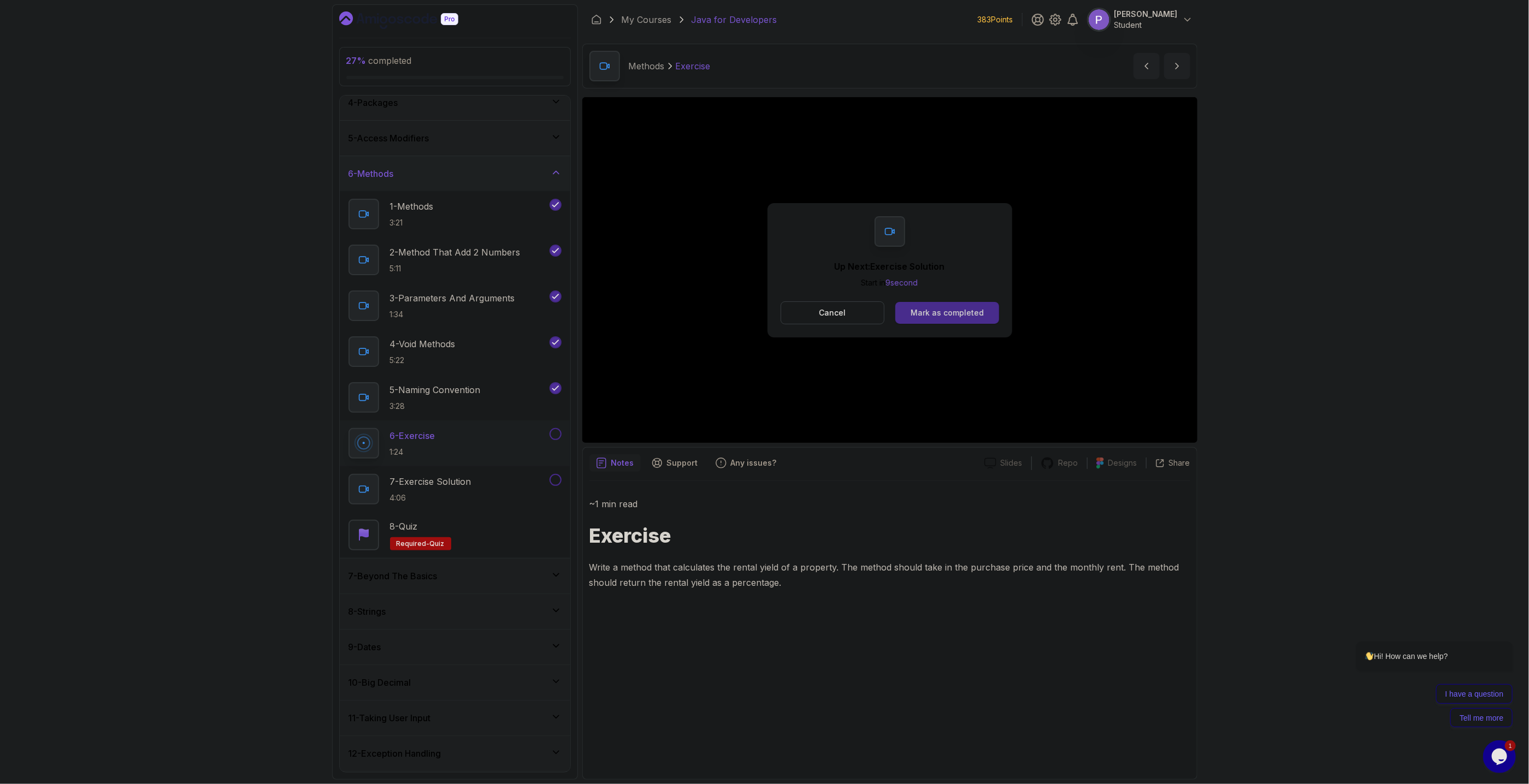
click at [953, 309] on div "Mark as completed" at bounding box center [947, 312] width 73 height 11
click at [956, 308] on div "Mark as completed" at bounding box center [947, 312] width 73 height 11
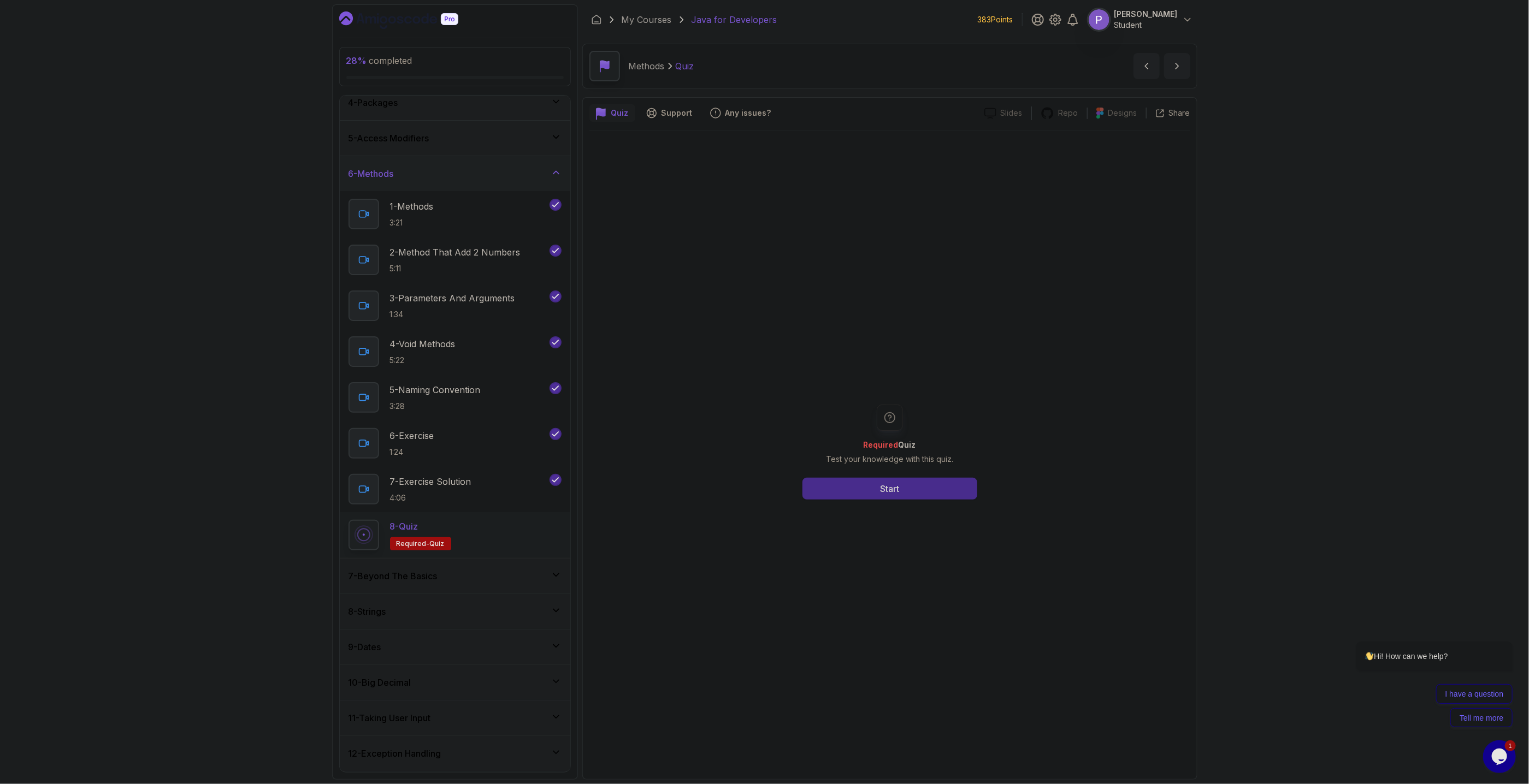
click at [889, 484] on div "Start" at bounding box center [890, 488] width 19 height 13
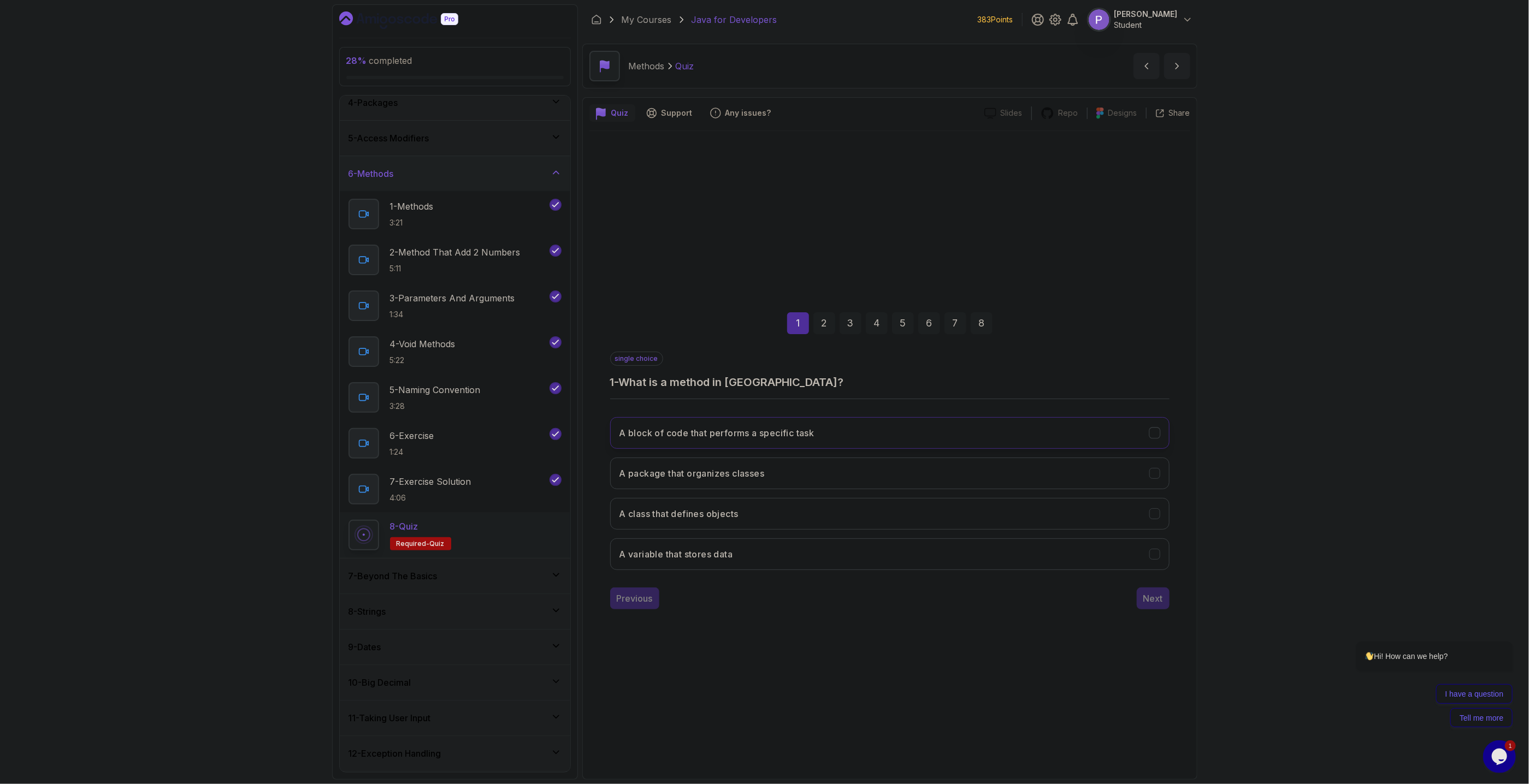
click at [1159, 437] on icon "A block of code that performs a specific task" at bounding box center [1154, 433] width 10 height 10
click at [1151, 603] on div "Next" at bounding box center [1153, 599] width 20 height 13
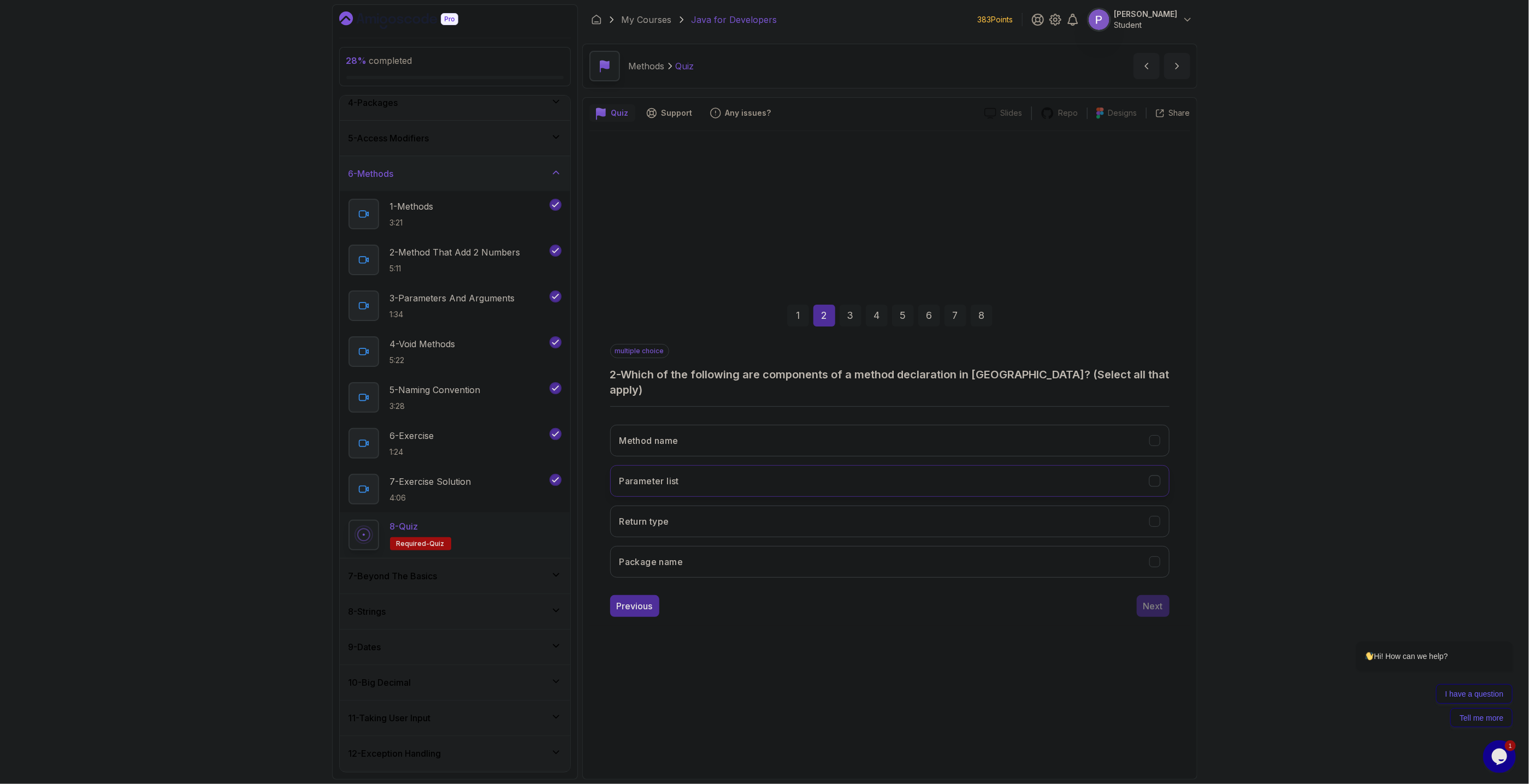
drag, startPoint x: 1150, startPoint y: 435, endPoint x: 1156, endPoint y: 481, distance: 46.4
click at [1153, 491] on div "Method name Parameter list Return type Package name" at bounding box center [889, 501] width 559 height 170
click at [1159, 476] on icon "Parameter list" at bounding box center [1154, 480] width 10 height 10
click at [1156, 440] on button "Method name" at bounding box center [889, 441] width 559 height 32
click at [1154, 516] on icon "Return type" at bounding box center [1154, 521] width 10 height 10
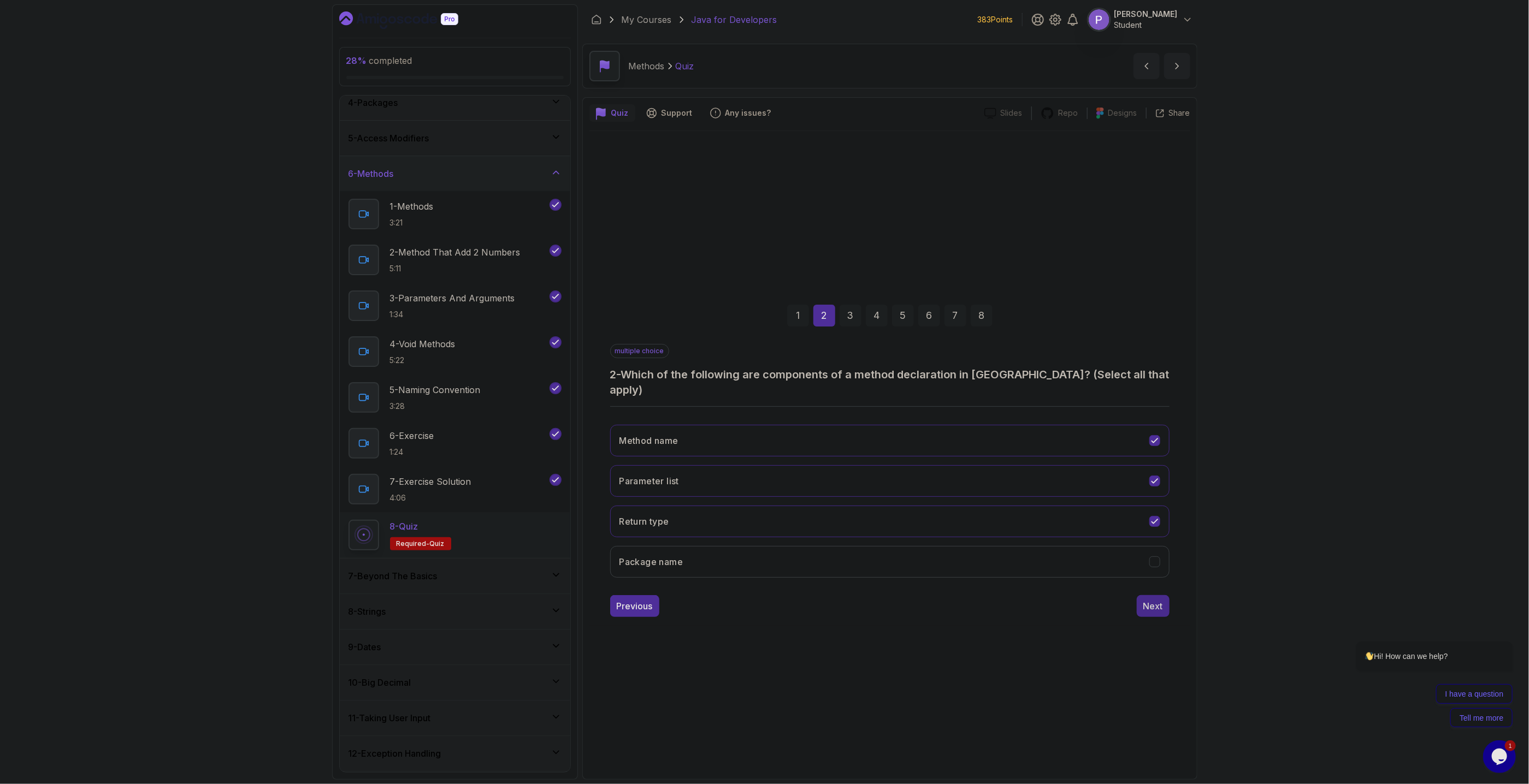
click at [1156, 599] on div "Next" at bounding box center [1153, 606] width 20 height 13
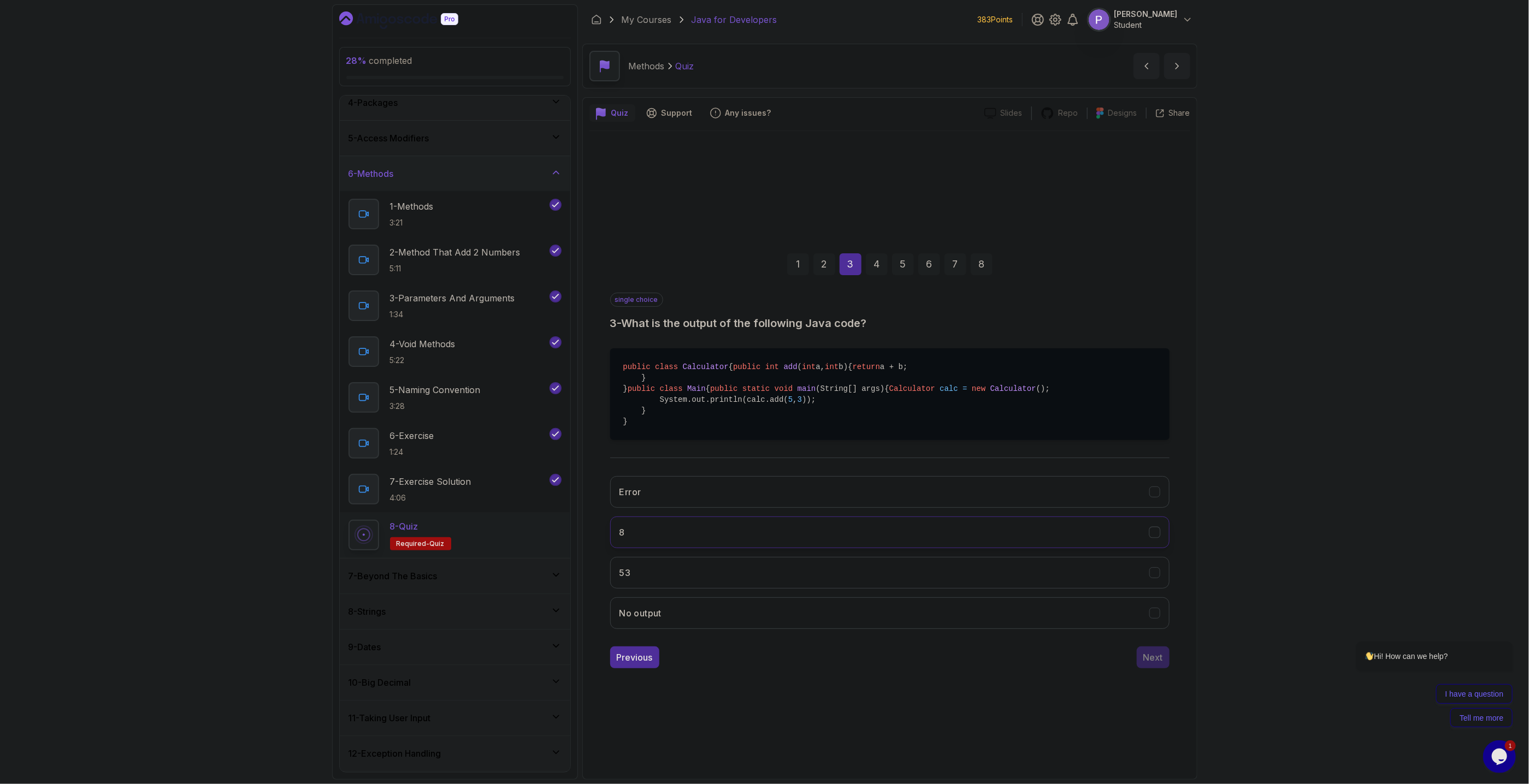
click at [1154, 537] on icon "8" at bounding box center [1154, 532] width 10 height 10
click at [1163, 668] on button "Next" at bounding box center [1153, 657] width 33 height 22
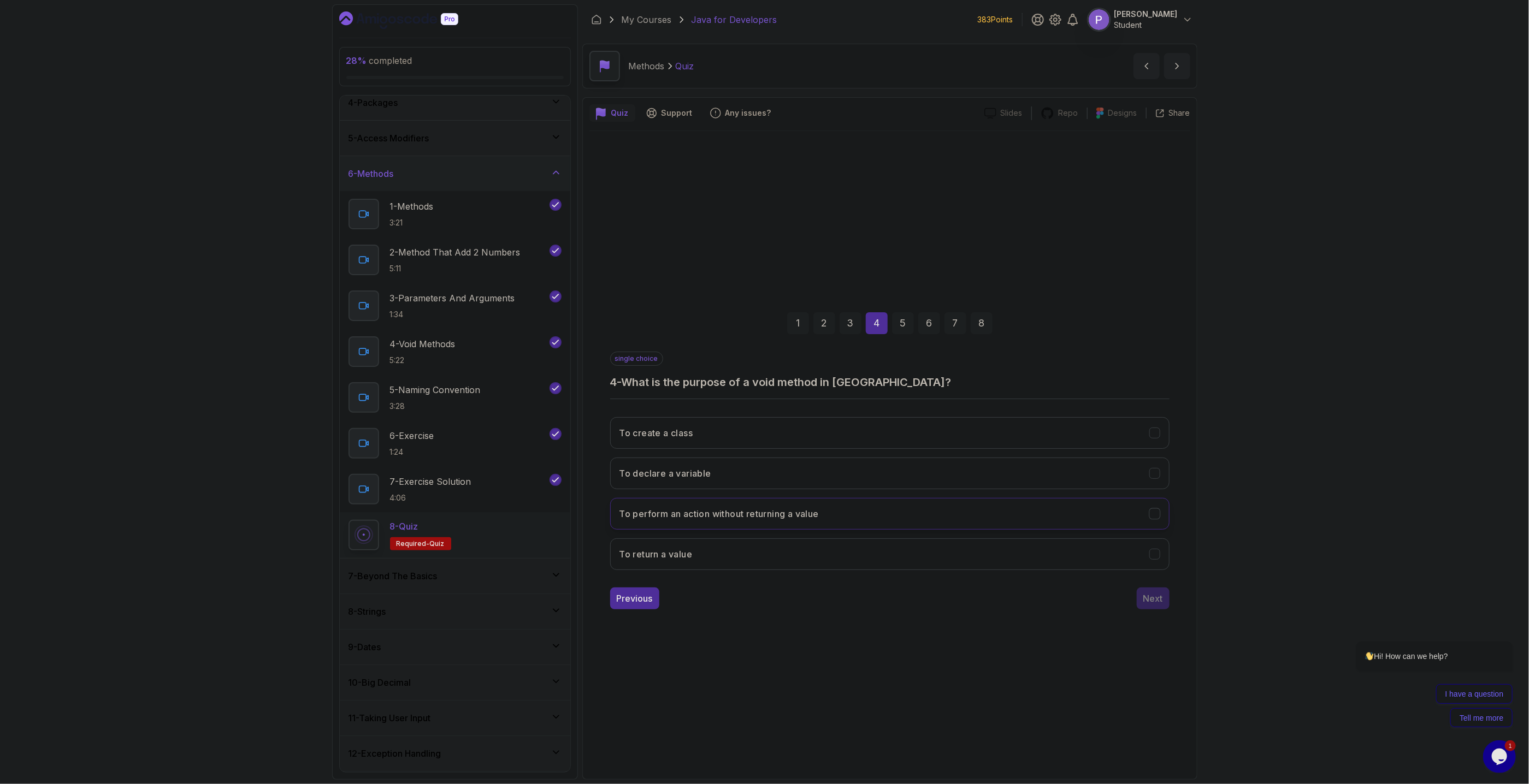
click at [1161, 521] on button "To perform an action without returning a value" at bounding box center [889, 514] width 559 height 32
click at [1161, 602] on div "Next" at bounding box center [1153, 599] width 20 height 13
click at [1153, 476] on icon "camelCase" at bounding box center [1154, 473] width 10 height 10
click at [1155, 606] on button "Next" at bounding box center [1153, 599] width 33 height 22
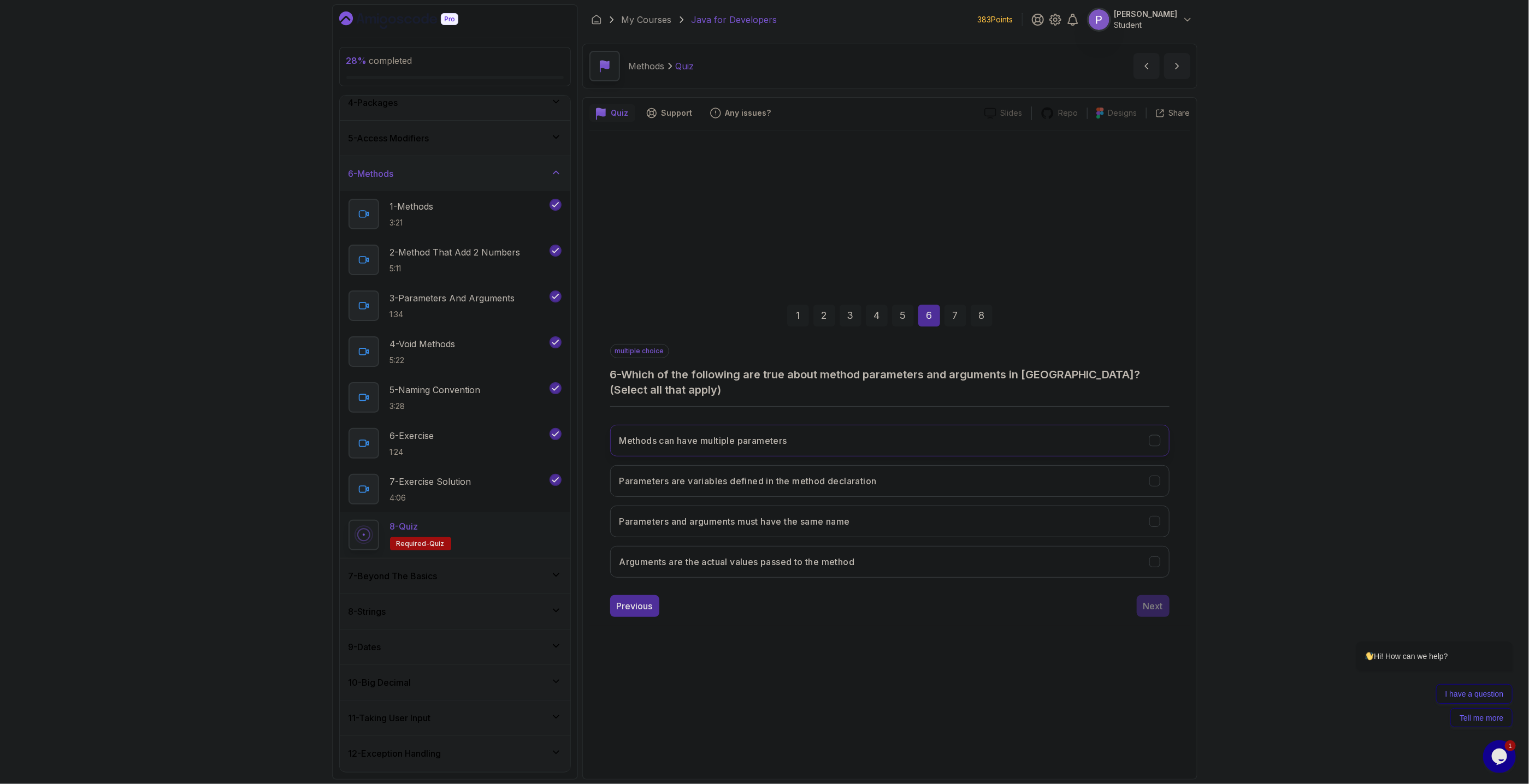
click at [1159, 449] on button "Methods can have multiple parameters" at bounding box center [889, 441] width 559 height 32
click at [1157, 564] on icon "Arguments are the actual values passed to the method" at bounding box center [1154, 562] width 10 height 10
click at [1155, 481] on icon "Parameters are variables defined in the method declaration" at bounding box center [1154, 481] width 6 height 4
click at [1153, 604] on div "Next" at bounding box center [1153, 606] width 20 height 13
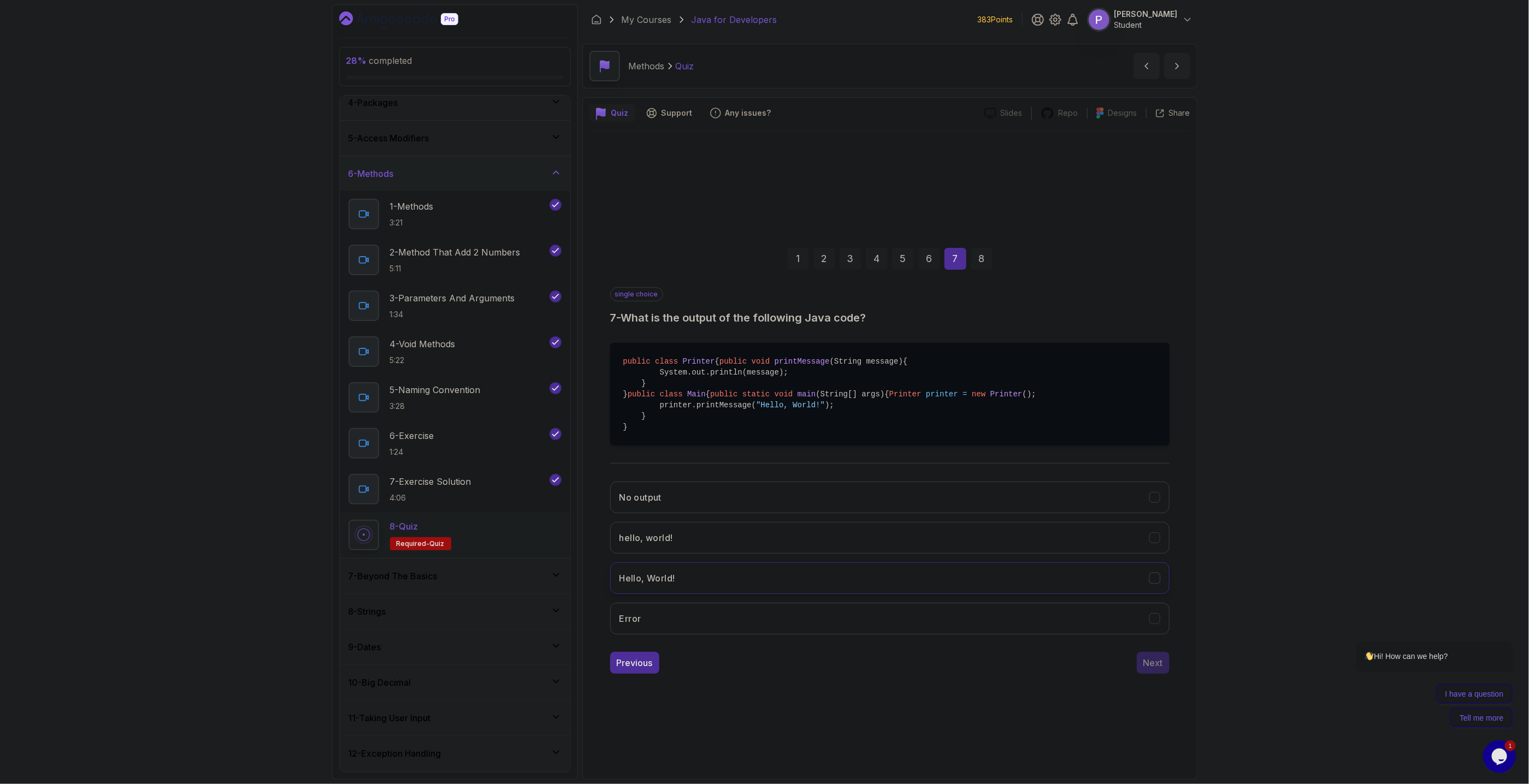
click at [1155, 583] on icon "Hello, World!" at bounding box center [1154, 577] width 10 height 10
click at [1147, 683] on div "1 2 3 4 5 6 7 8 single choice 7 - What is the output of the following Java code…" at bounding box center [890, 452] width 601 height 461
click at [1147, 670] on div "Next" at bounding box center [1153, 663] width 20 height 13
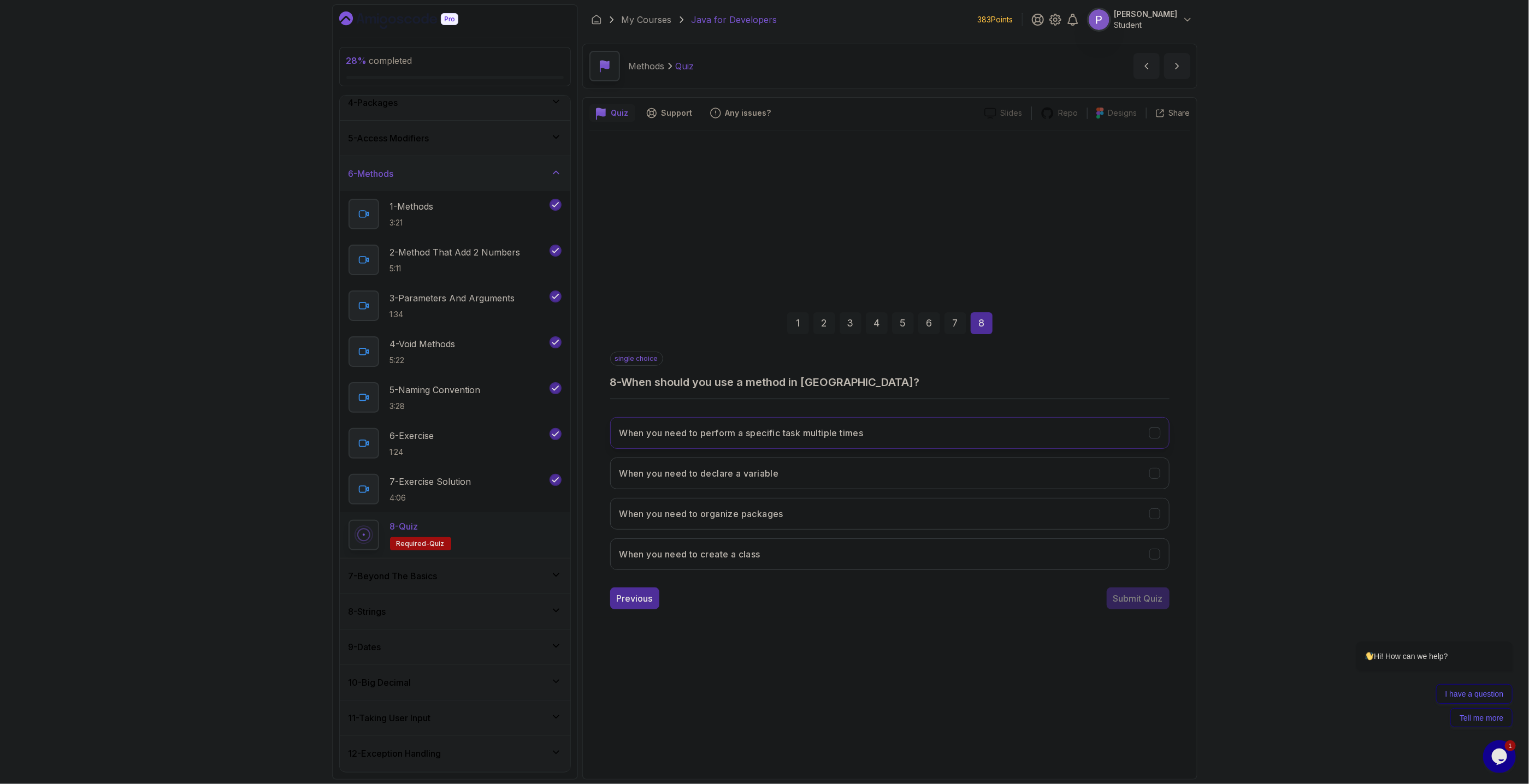
click at [1157, 430] on icon "When you need to perform a specific task multiple times" at bounding box center [1154, 433] width 6 height 4
click at [1138, 601] on div "Submit Quiz" at bounding box center [1138, 599] width 50 height 13
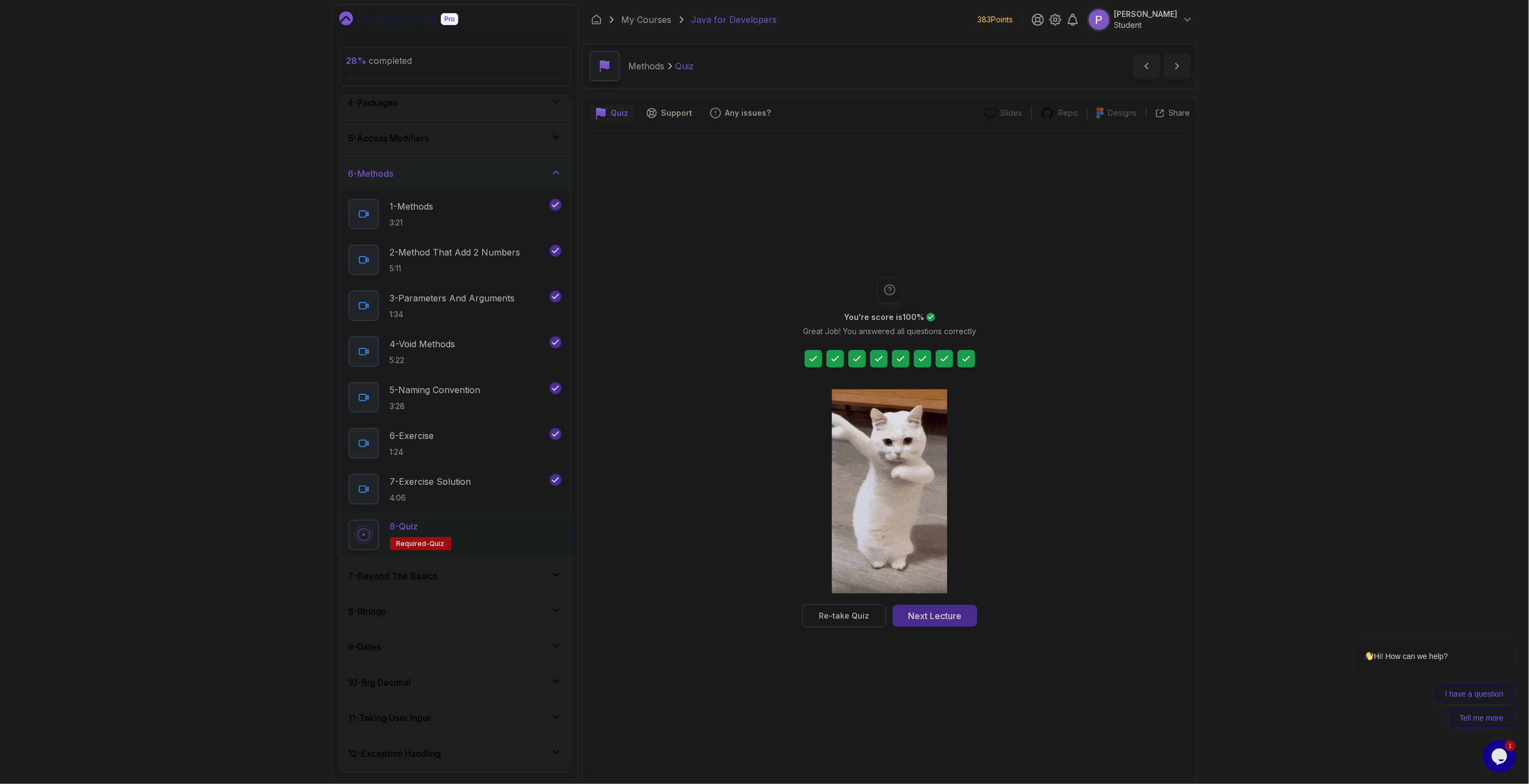
click at [945, 624] on button "Next Lecture" at bounding box center [935, 616] width 85 height 22
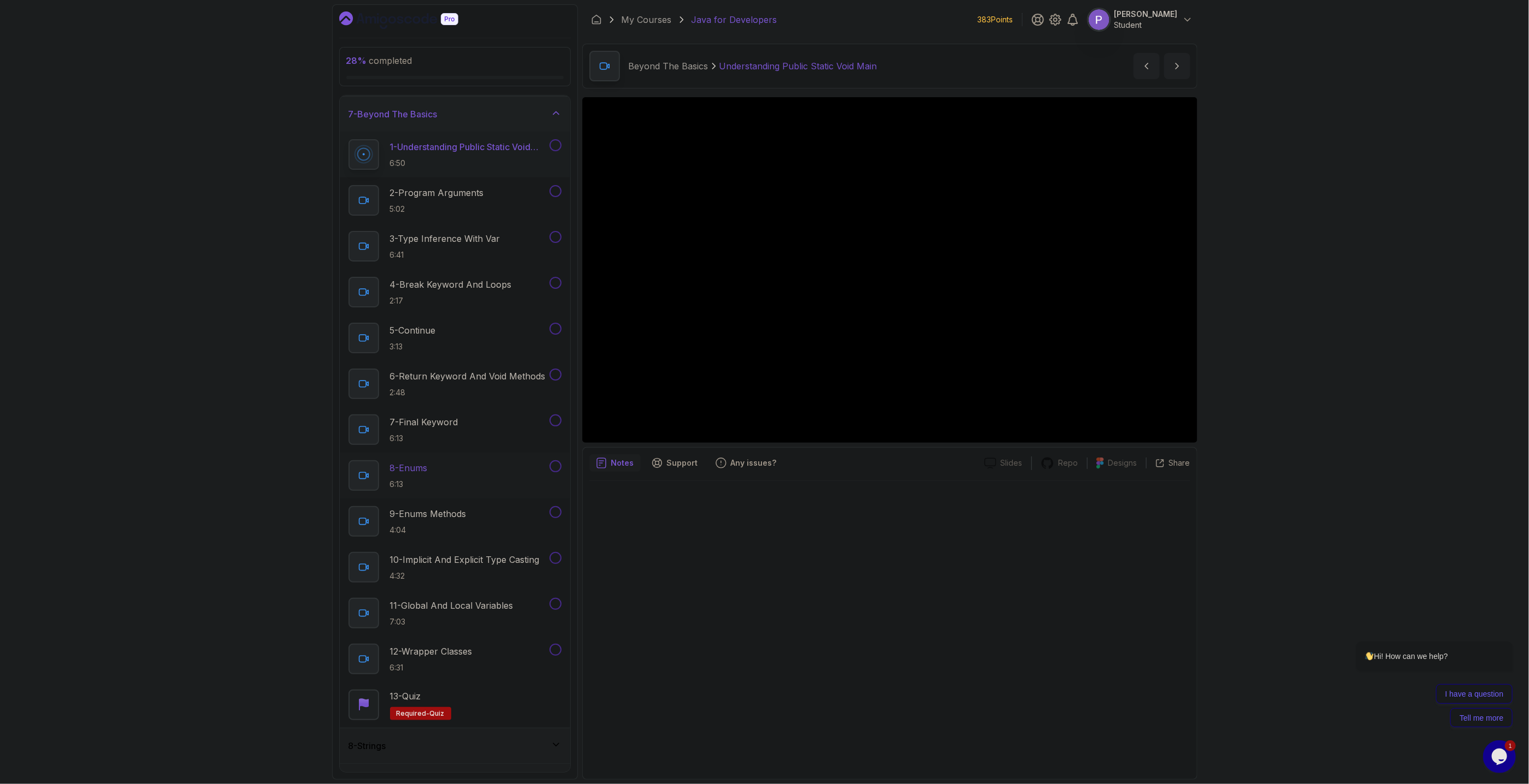
scroll to position [311, 0]
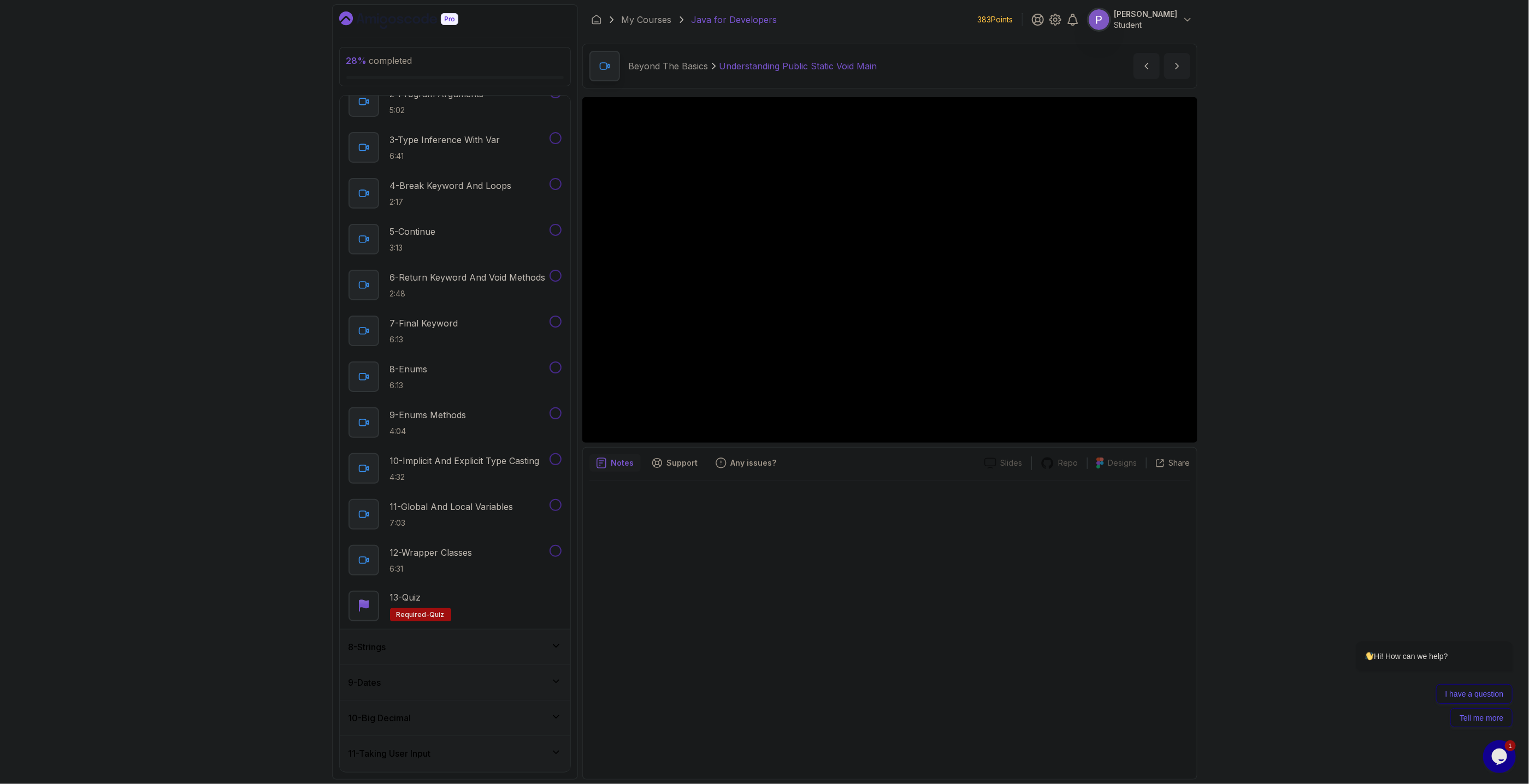
click at [557, 648] on icon at bounding box center [555, 646] width 11 height 11
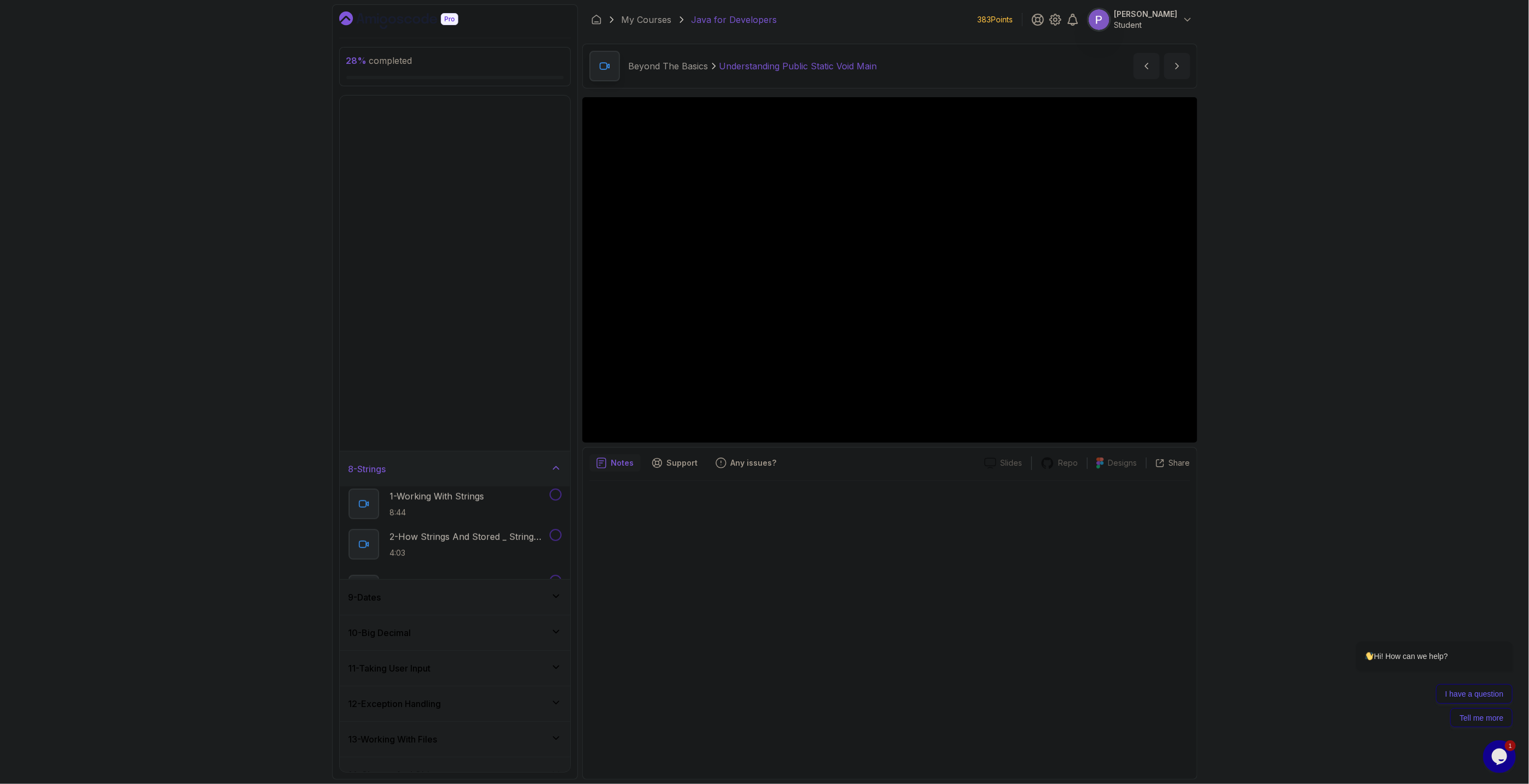
scroll to position [0, 0]
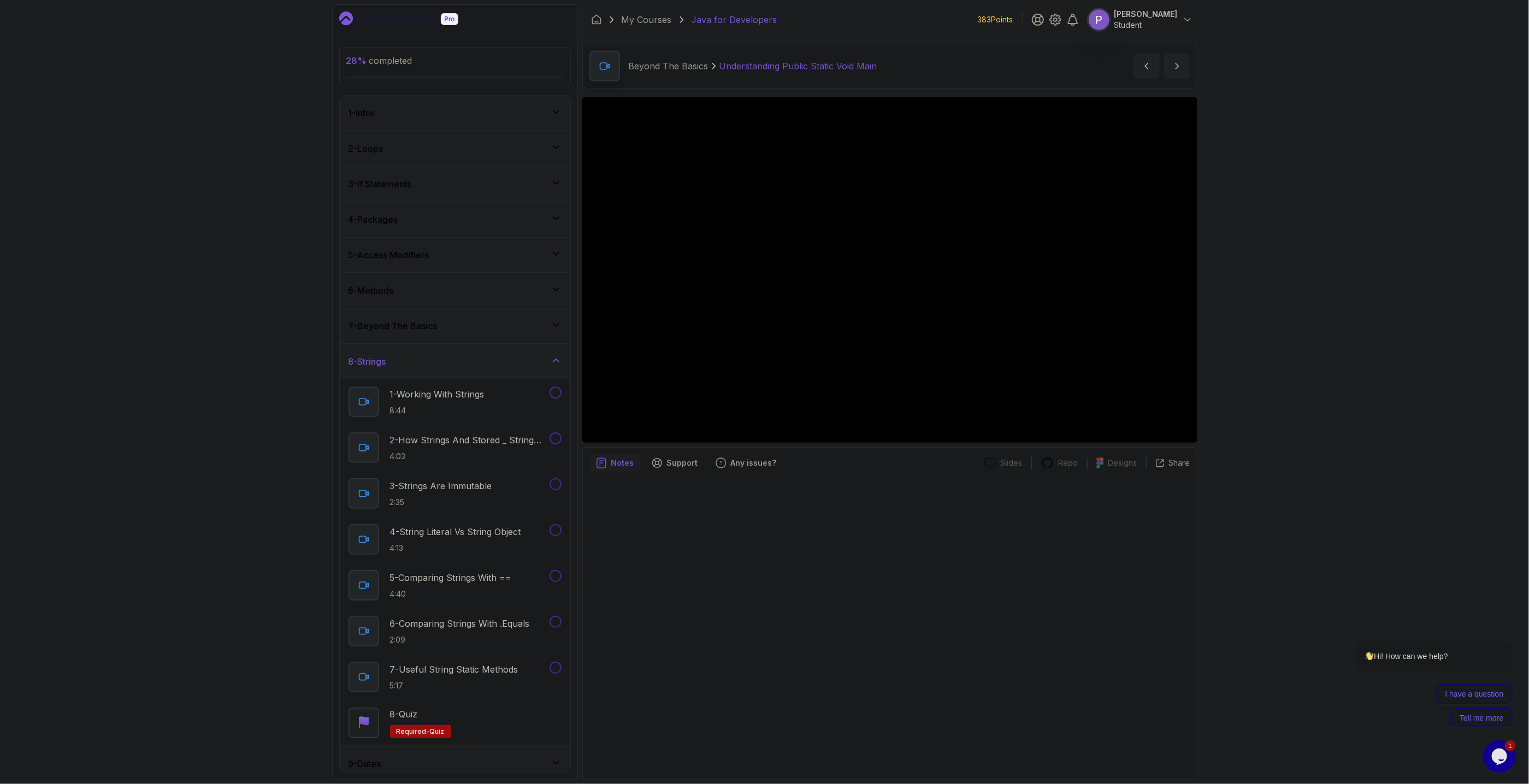
click at [557, 362] on icon at bounding box center [555, 360] width 11 height 11
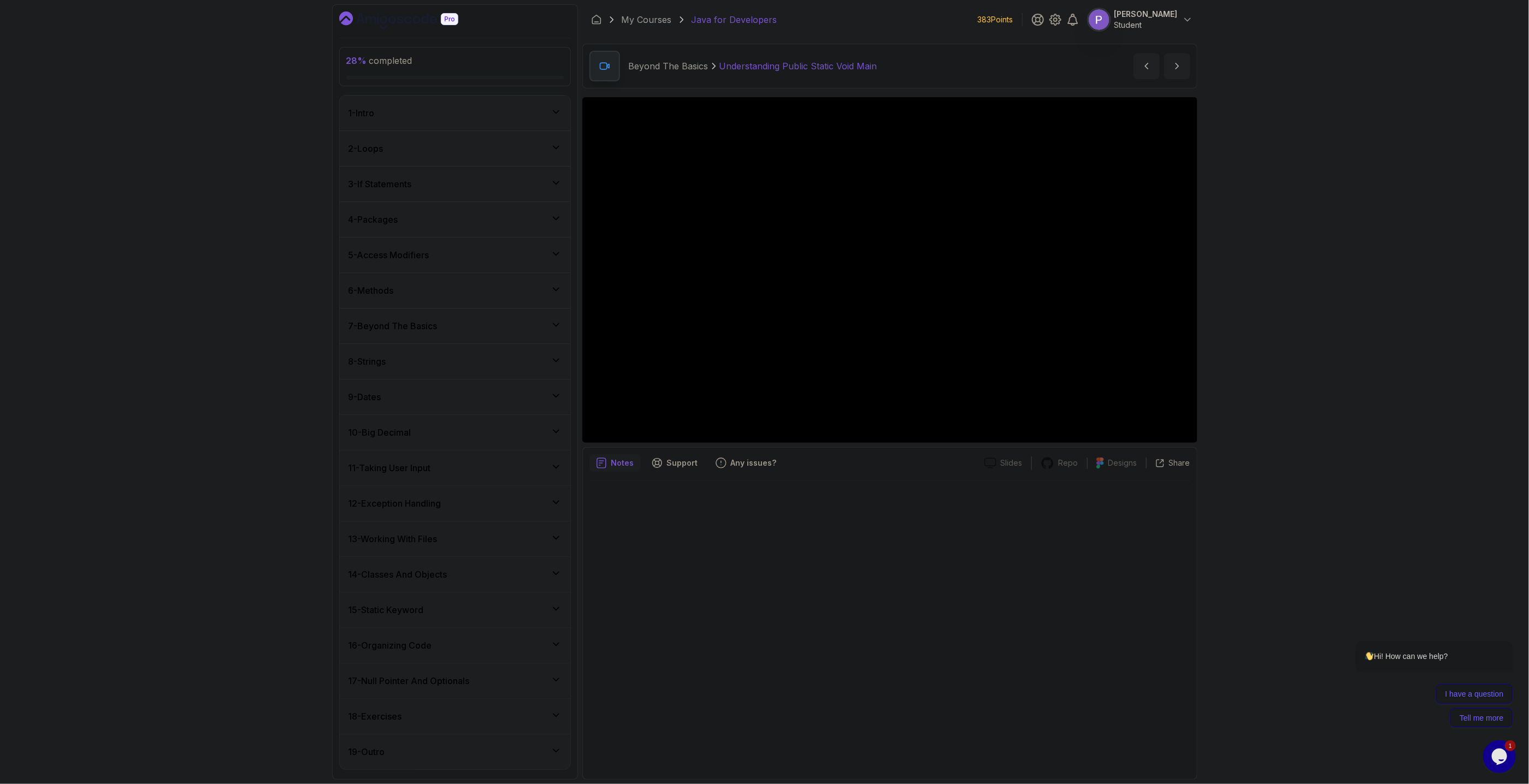
click at [558, 330] on icon at bounding box center [555, 325] width 11 height 11
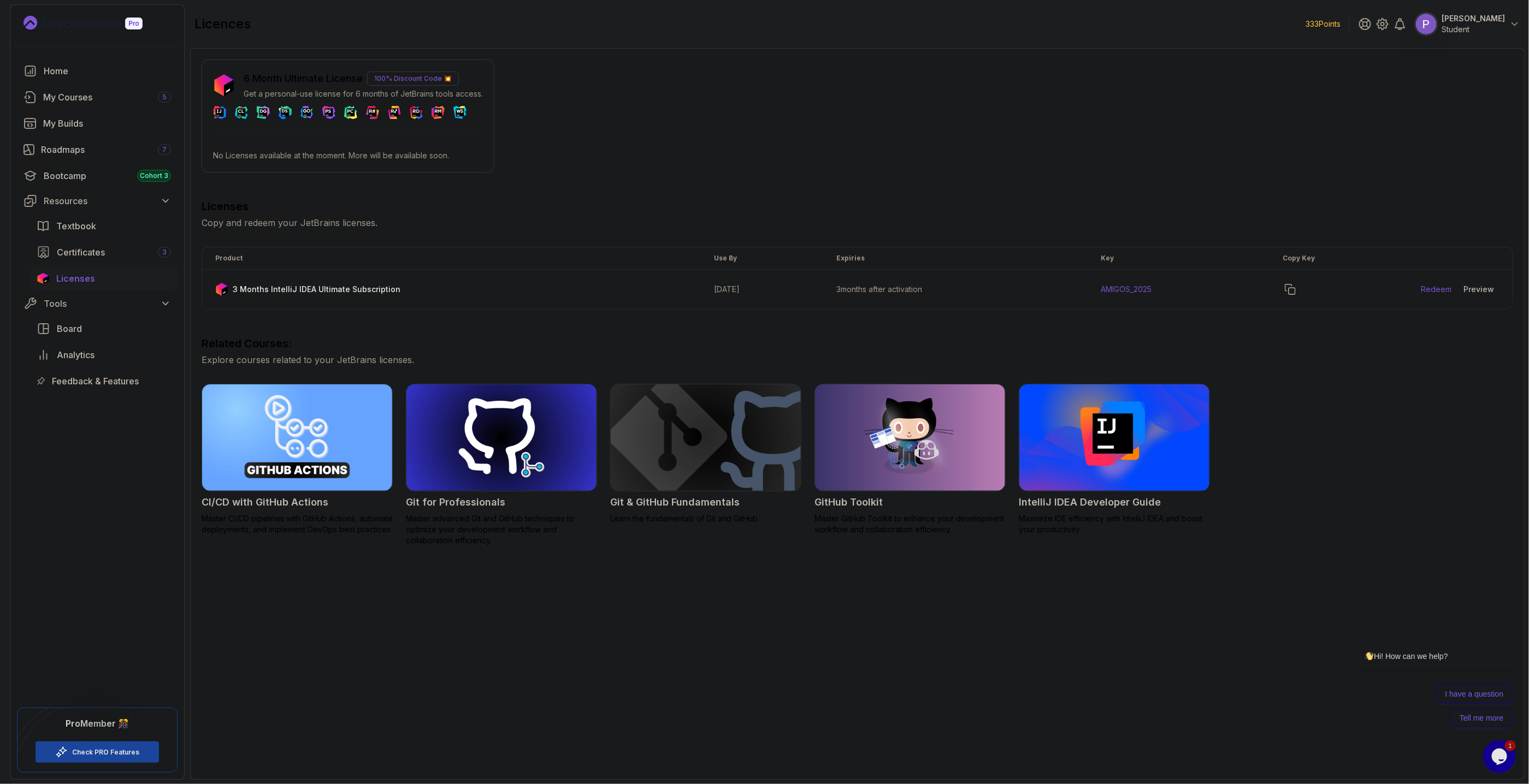
click at [100, 24] on icon "Landing page" at bounding box center [83, 25] width 119 height 17
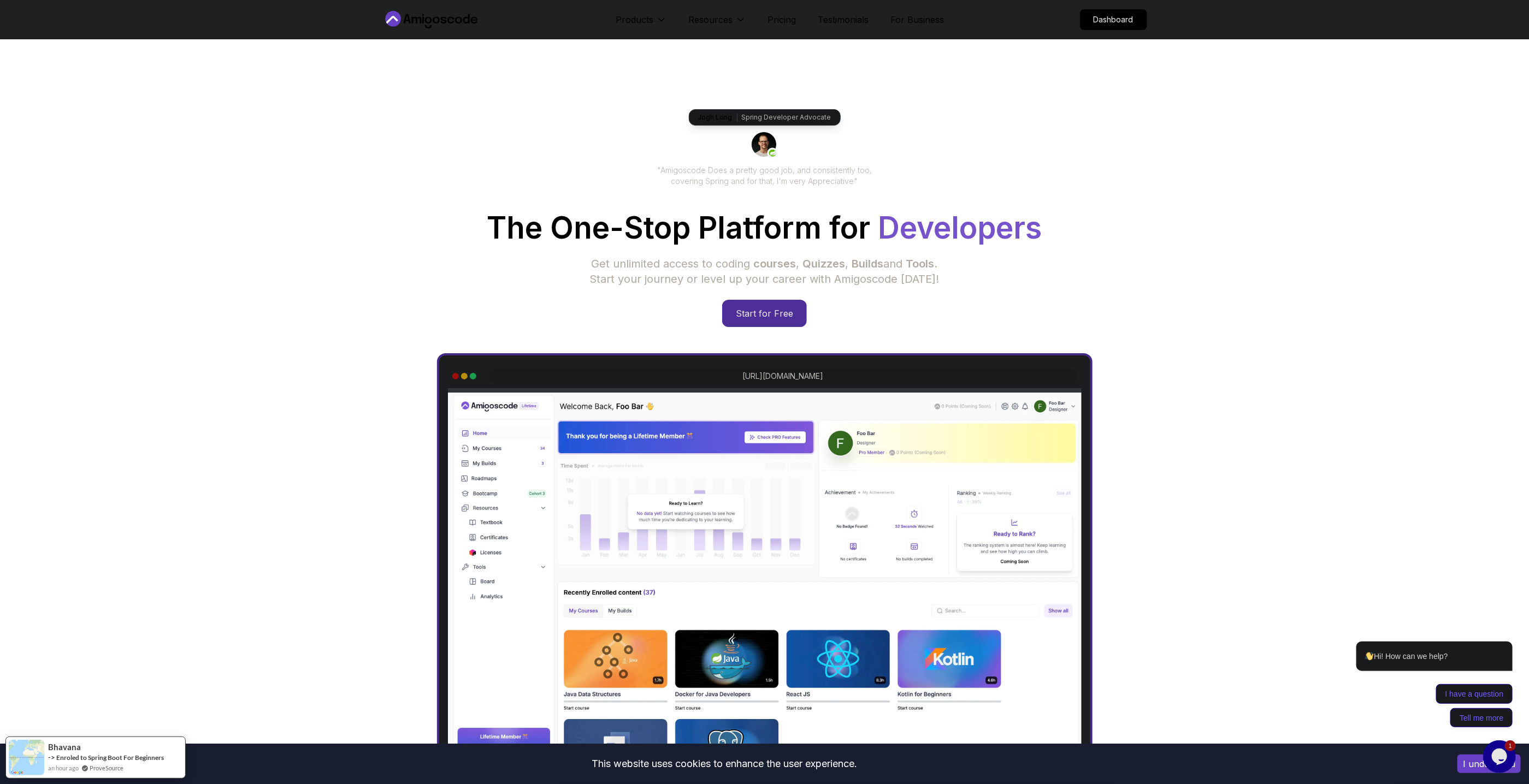
click at [426, 15] on icon at bounding box center [431, 20] width 99 height 17
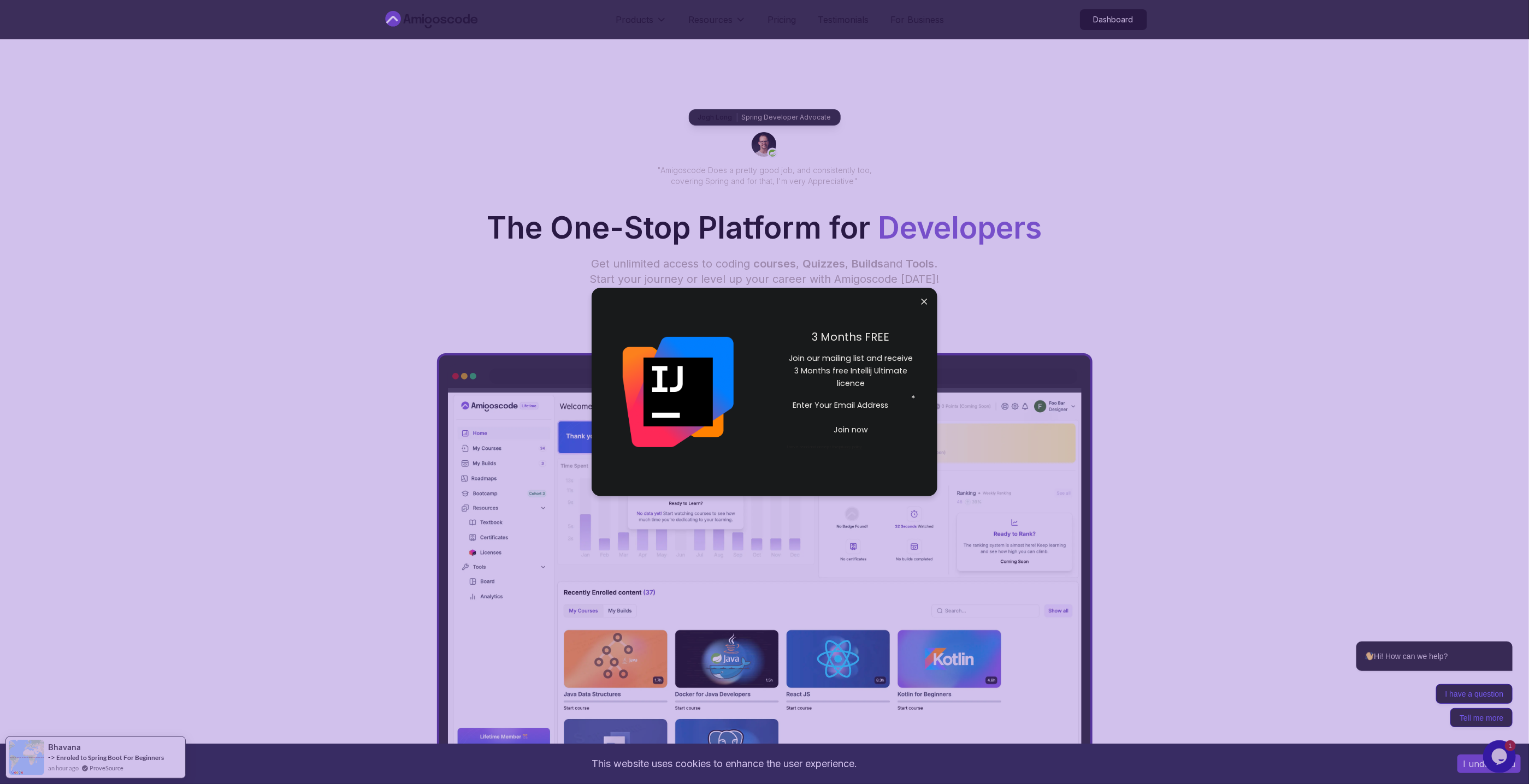
click at [1147, 167] on div "Jogh Long Spring Developer Advocate "Amigoscode Does a pretty good job, and con…" at bounding box center [764, 446] width 1529 height 814
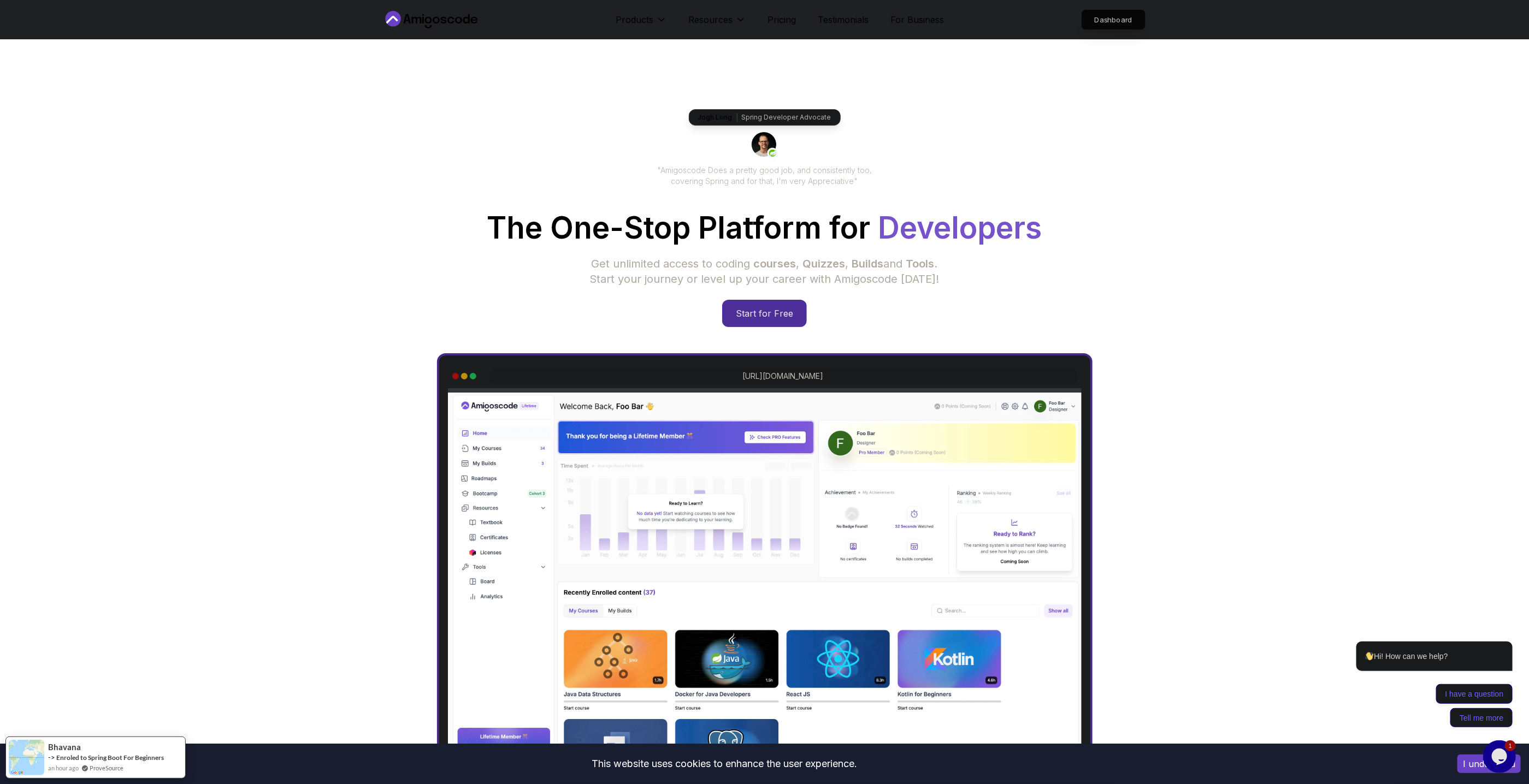
click at [1137, 16] on p "Dashboard" at bounding box center [1113, 20] width 63 height 19
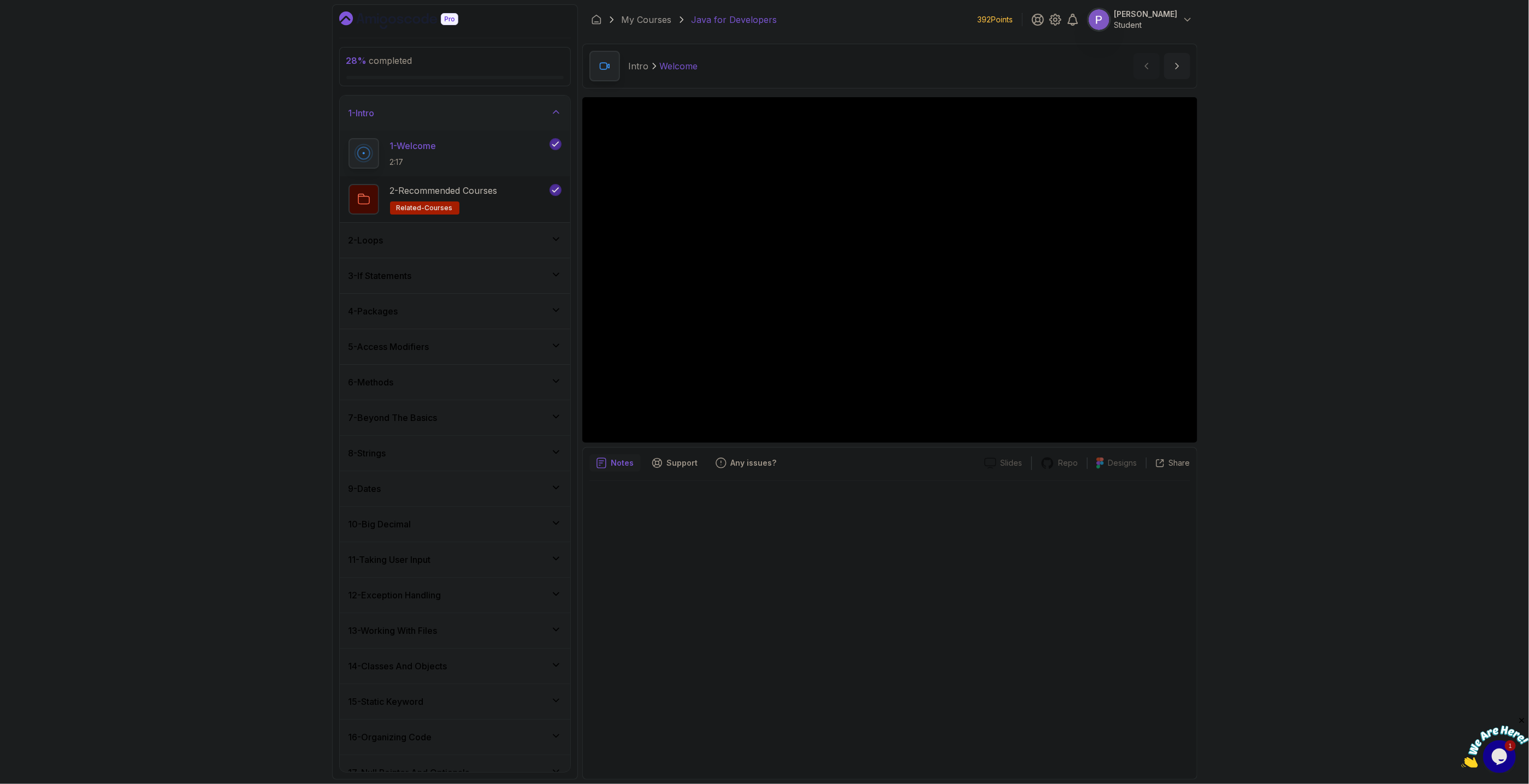
click at [503, 411] on div "7 - Beyond The Basics" at bounding box center [455, 417] width 231 height 35
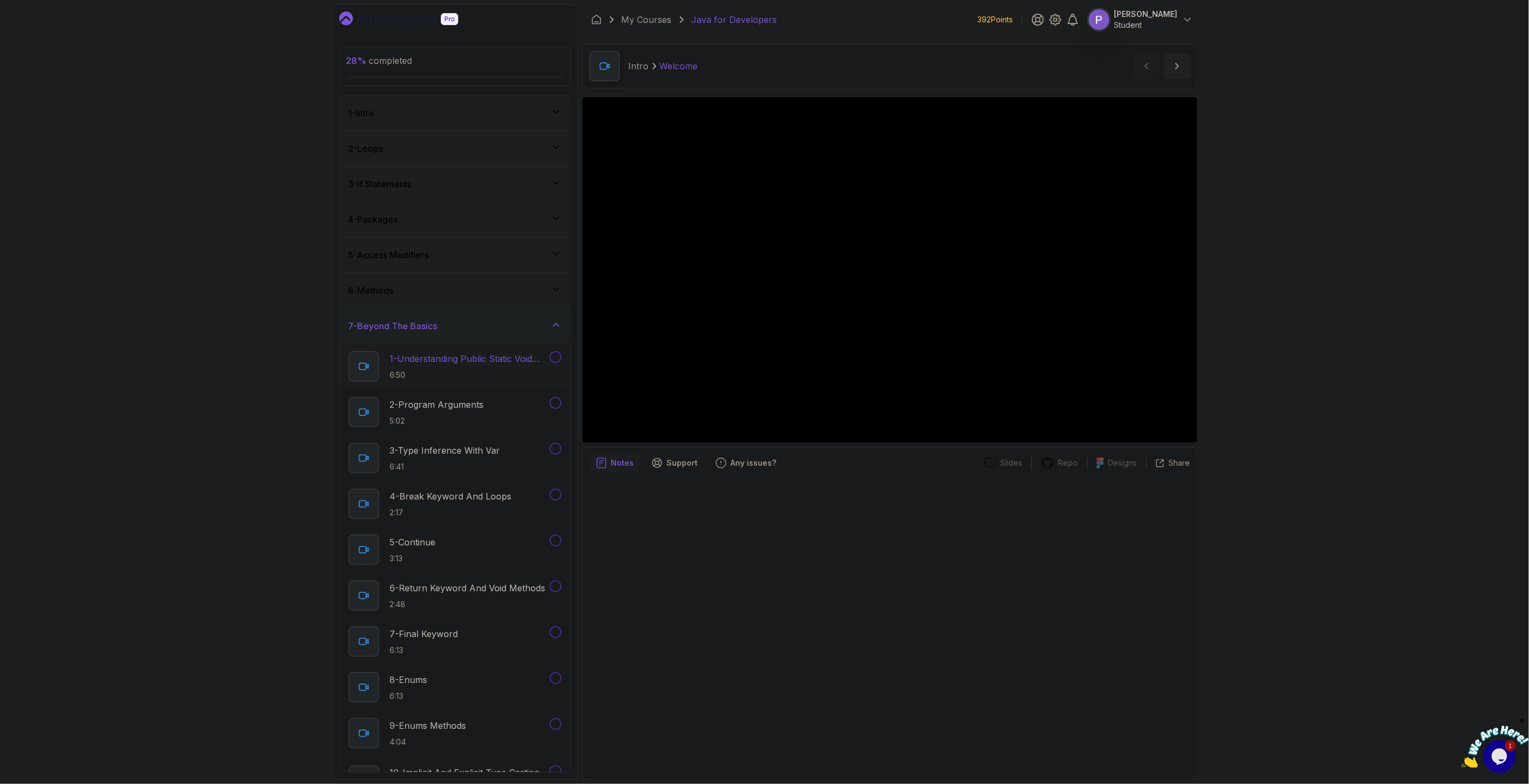
click at [448, 371] on p "6:50" at bounding box center [468, 375] width 157 height 11
click at [1148, 10] on p "[PERSON_NAME]" at bounding box center [1145, 14] width 63 height 11
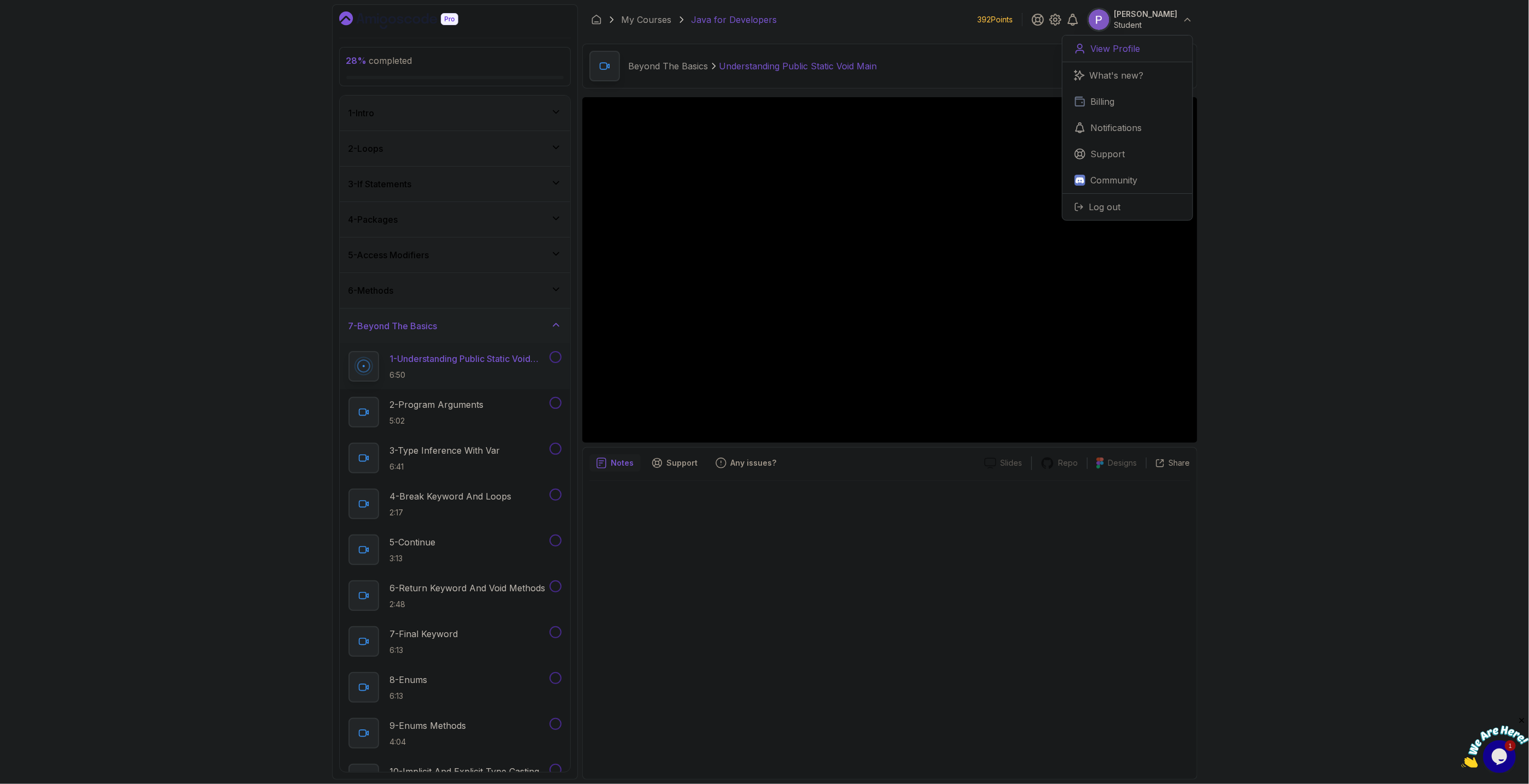
click at [1123, 46] on p "View Profile" at bounding box center [1115, 49] width 50 height 13
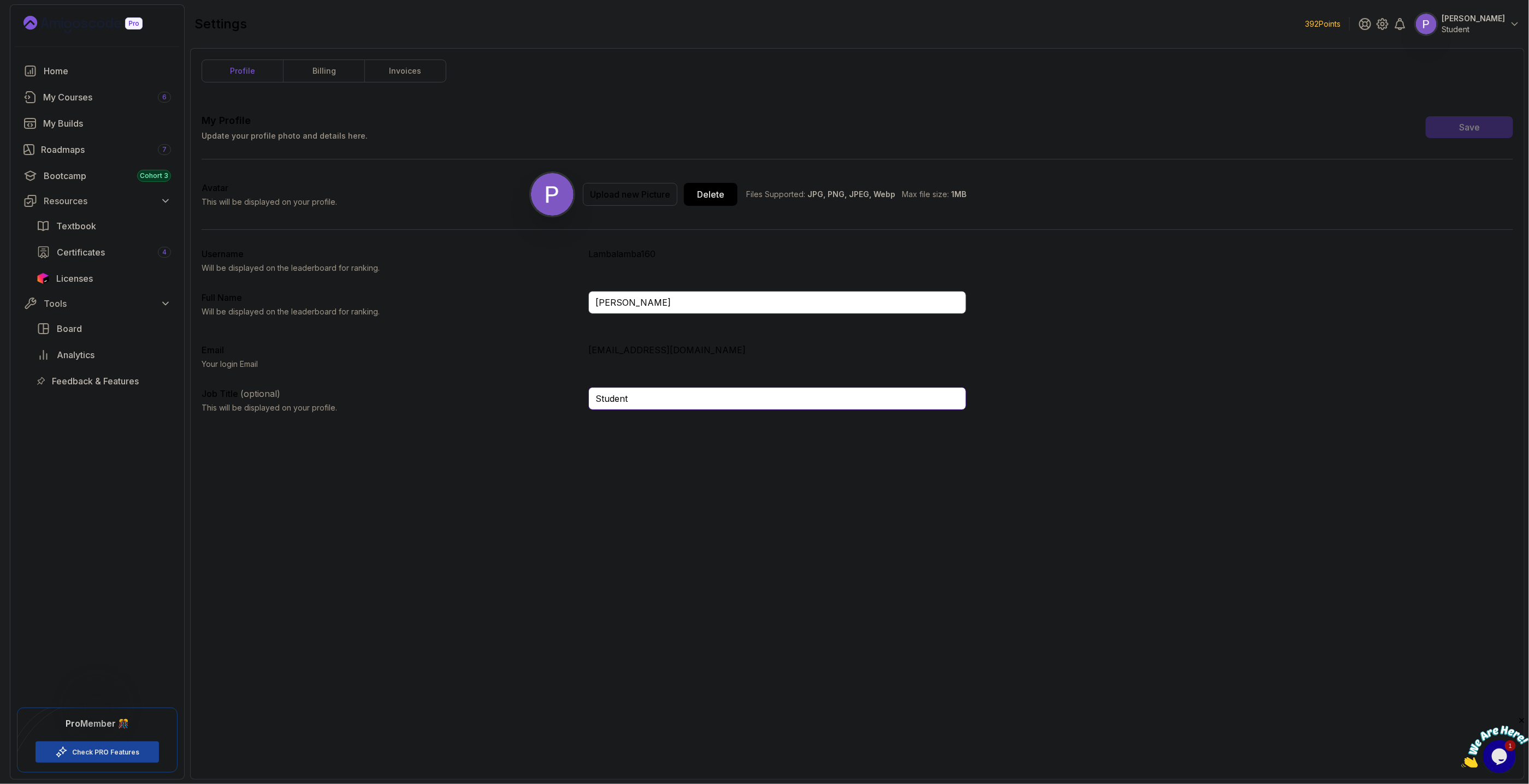
click at [744, 396] on input "Student" at bounding box center [776, 399] width 378 height 23
type input "S"
type input "s"
type input "J"
click at [1478, 125] on div "Save" at bounding box center [1469, 127] width 21 height 13
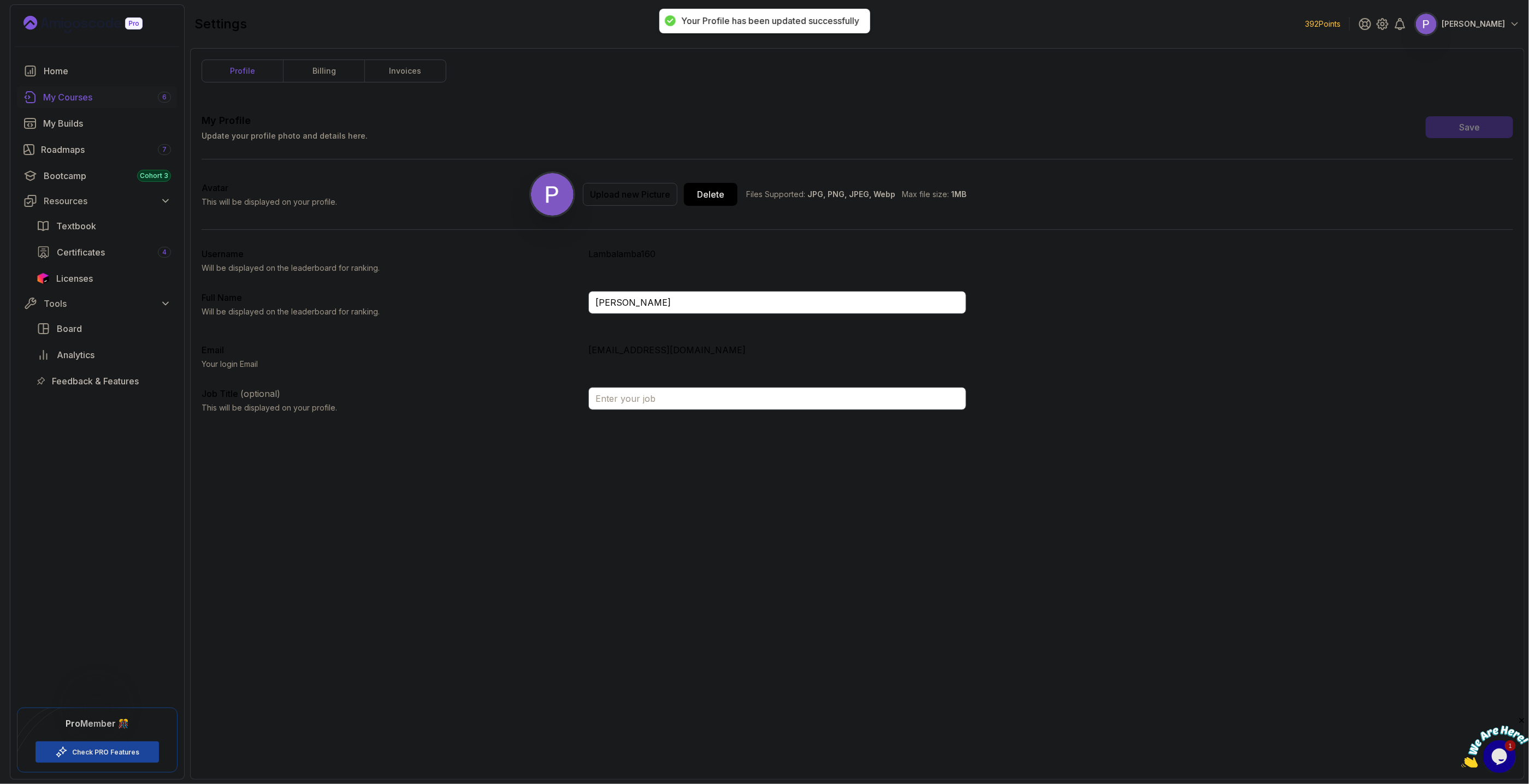
click at [120, 98] on div "My Courses 6" at bounding box center [107, 97] width 128 height 13
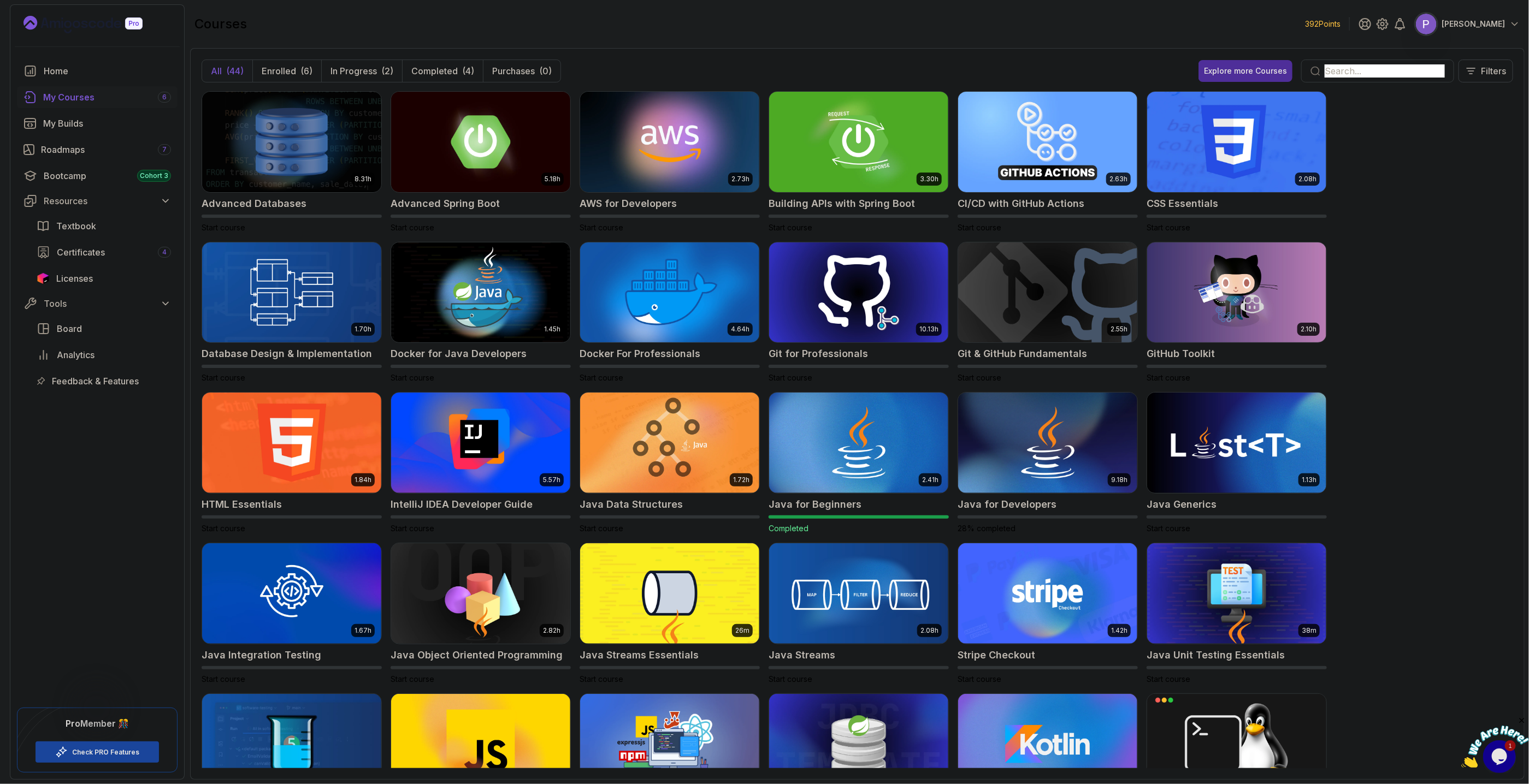
click input "text"
type input "java"
